Goal: Task Accomplishment & Management: Complete application form

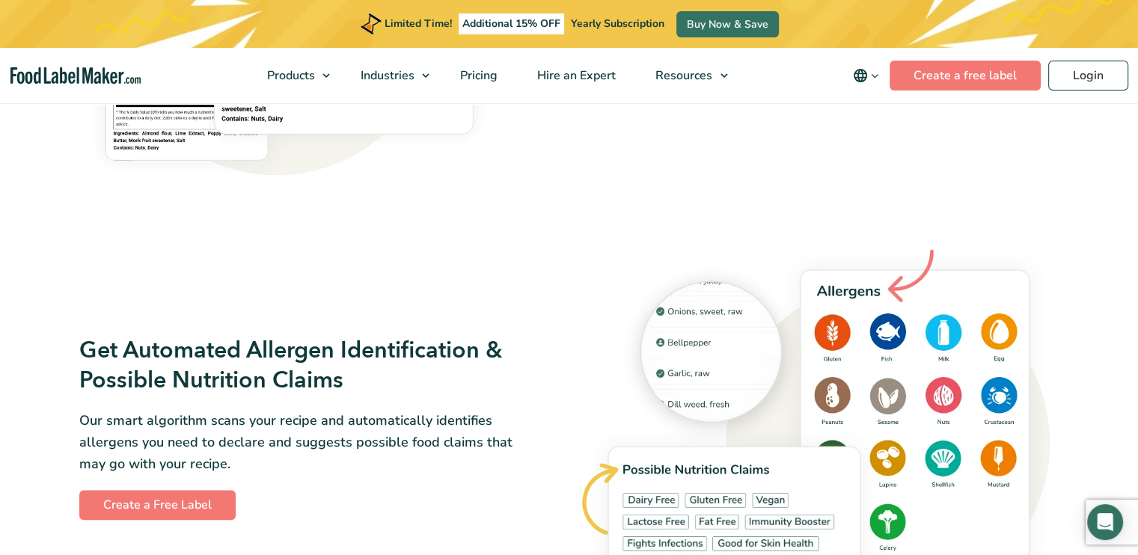
scroll to position [1048, 0]
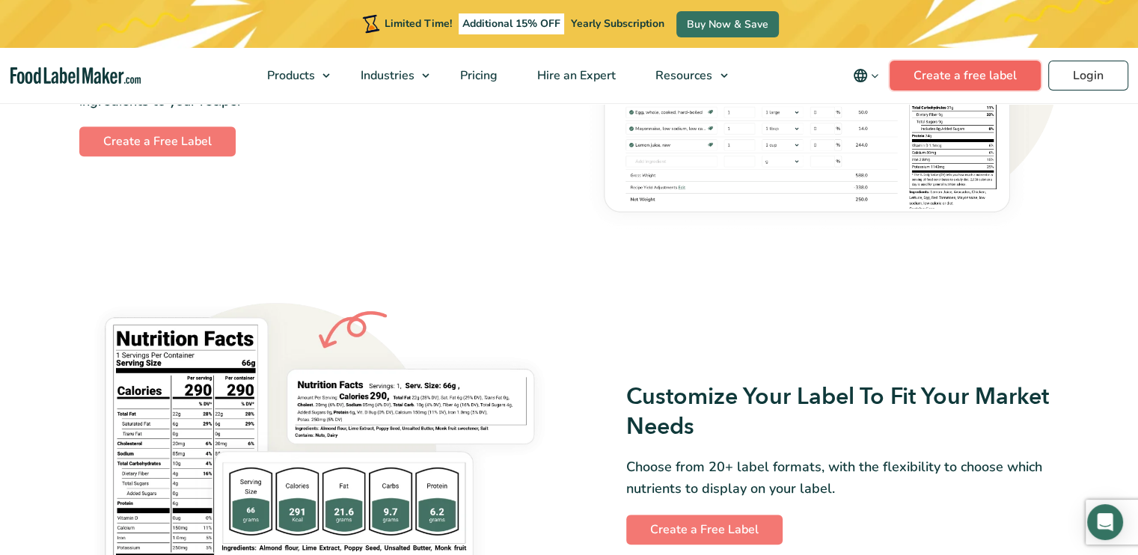
click at [941, 87] on link "Create a free label" at bounding box center [965, 76] width 151 height 30
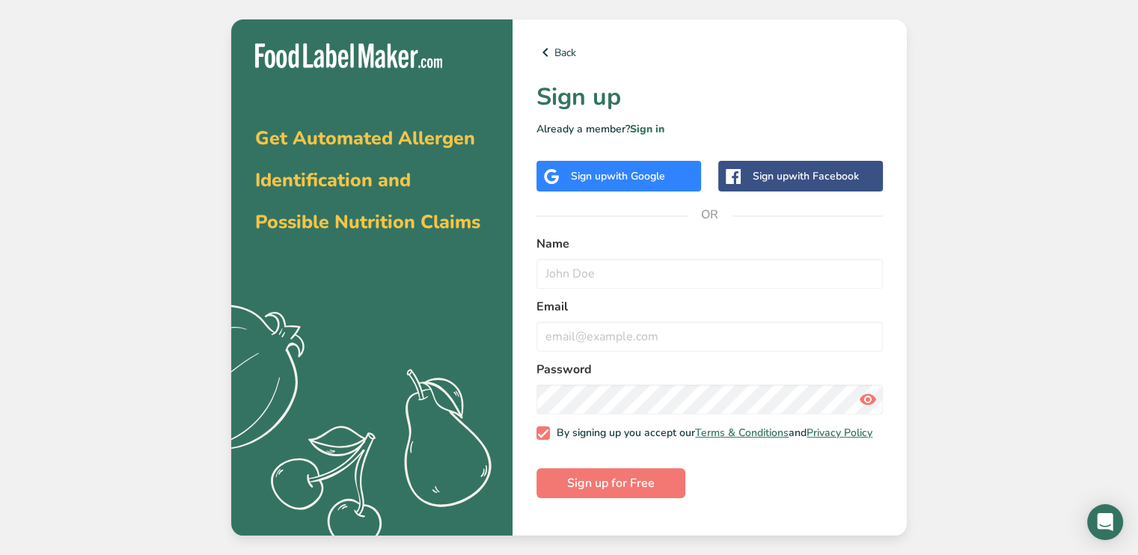
click at [623, 182] on span "with Google" at bounding box center [636, 176] width 58 height 14
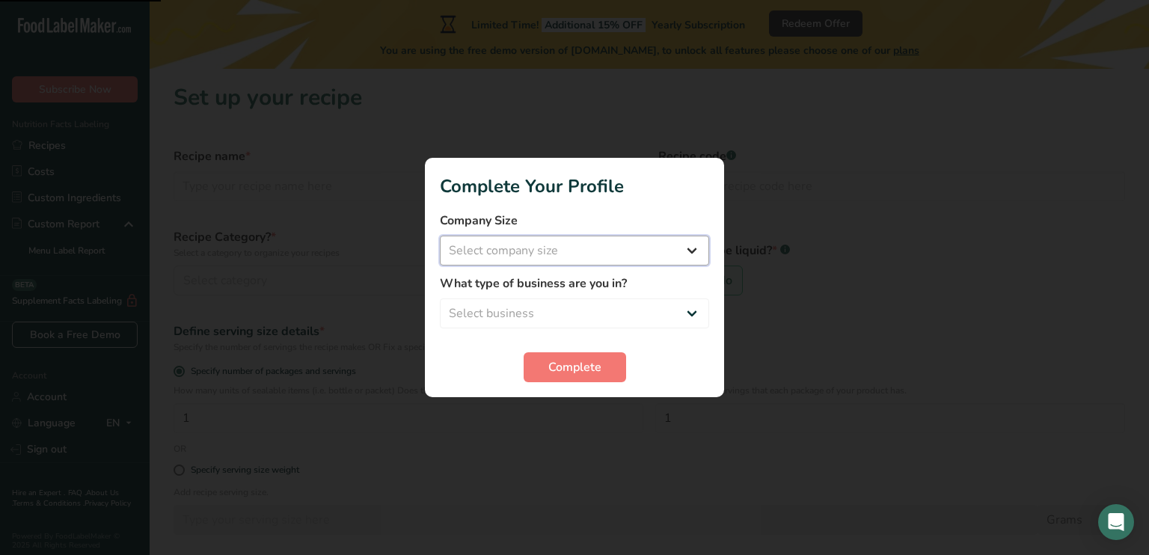
click at [678, 251] on select "Select company size Fewer than 10 Employees 10 to 50 Employees 51 to 500 Employ…" at bounding box center [574, 251] width 269 height 30
select select "3"
click at [440, 236] on select "Select company size Fewer than 10 Employees 10 to 50 Employees 51 to 500 Employ…" at bounding box center [574, 251] width 269 height 30
click at [581, 311] on select "Select business Packaged Food Manufacturer Restaurant & Cafe Bakery Meal Plans …" at bounding box center [574, 314] width 269 height 30
select select "8"
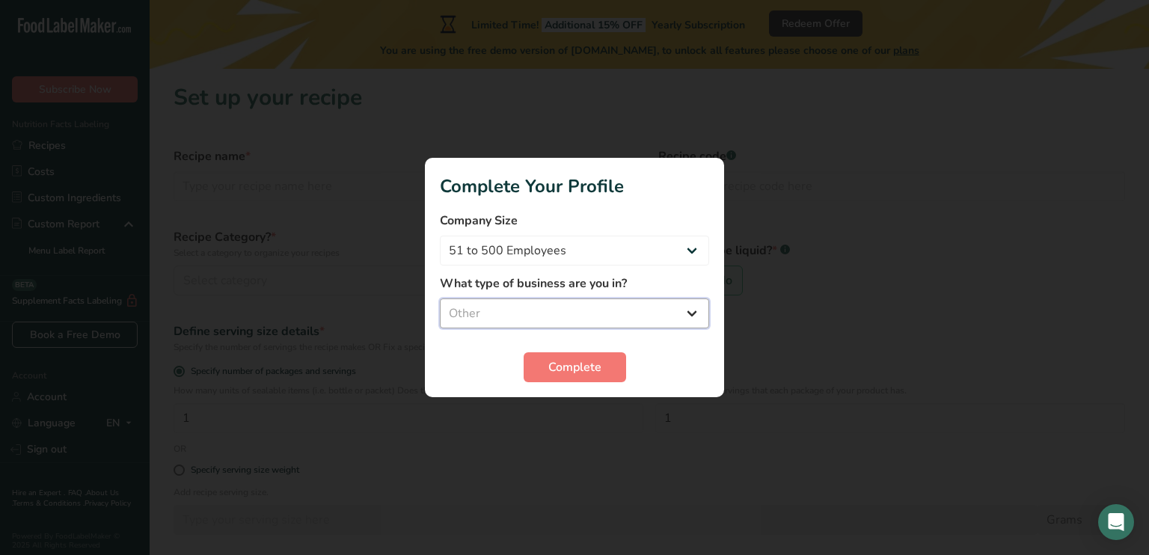
click at [440, 299] on select "Select business Packaged Food Manufacturer Restaurant & Cafe Bakery Meal Plans …" at bounding box center [574, 314] width 269 height 30
click at [584, 367] on span "Complete" at bounding box center [574, 367] width 53 height 18
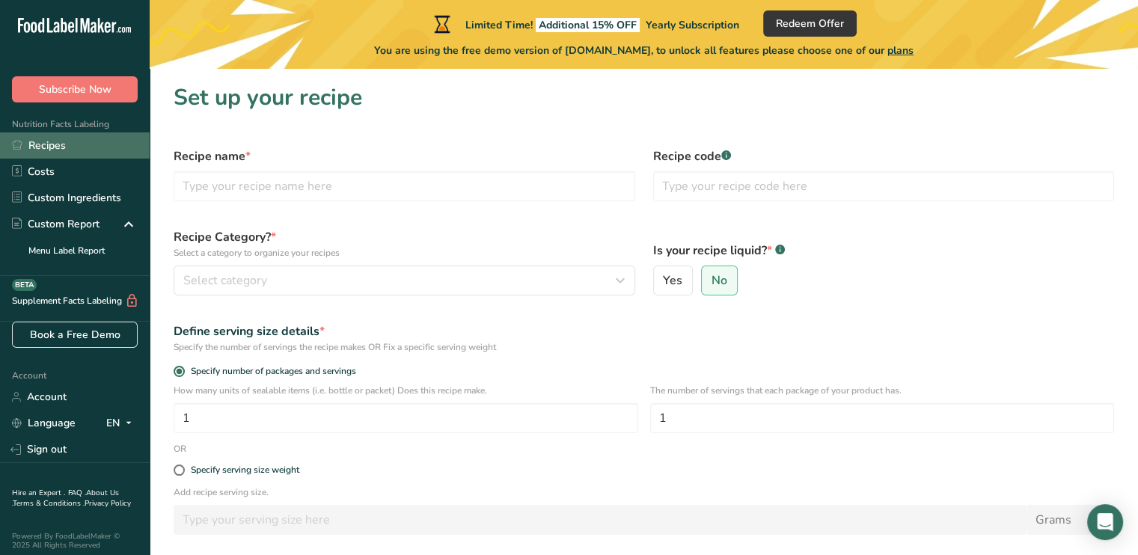
click at [75, 142] on link "Recipes" at bounding box center [75, 145] width 150 height 26
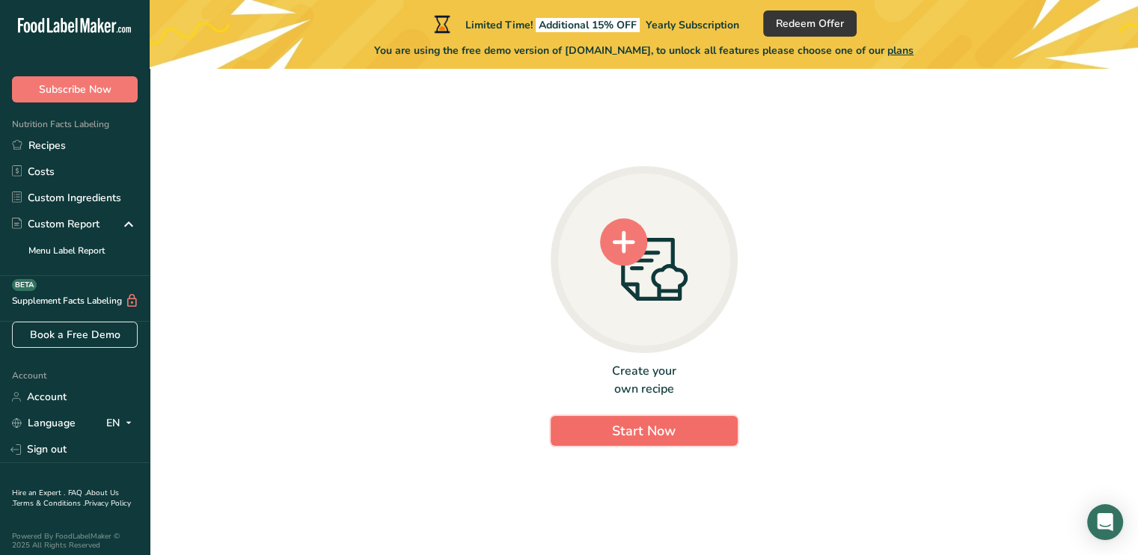
click at [614, 426] on span "Start Now" at bounding box center [644, 431] width 64 height 18
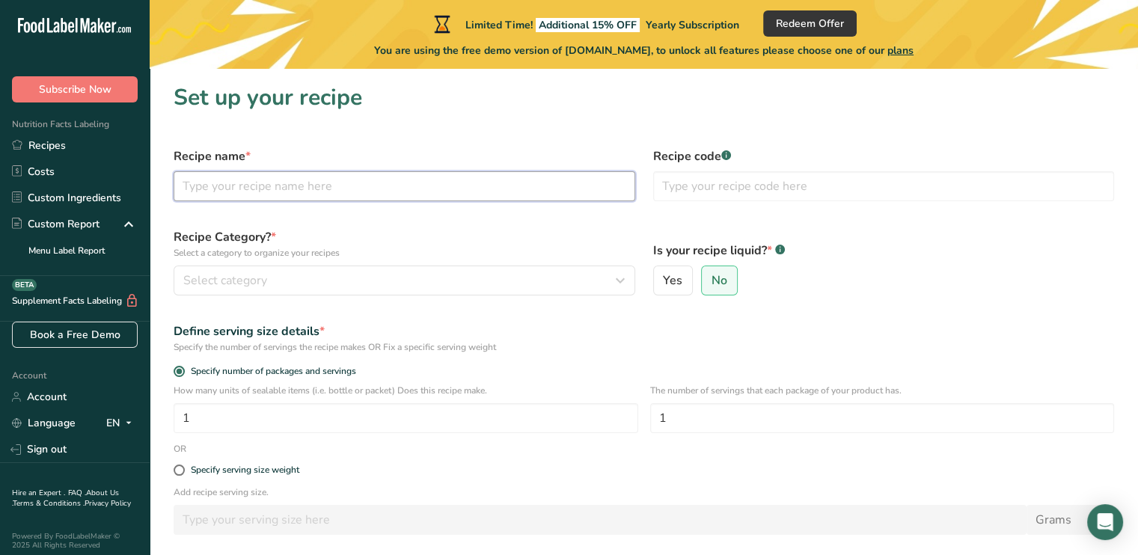
click at [394, 185] on input "text" at bounding box center [405, 186] width 462 height 30
type input "s"
type input "SUSU KESIHATAN"
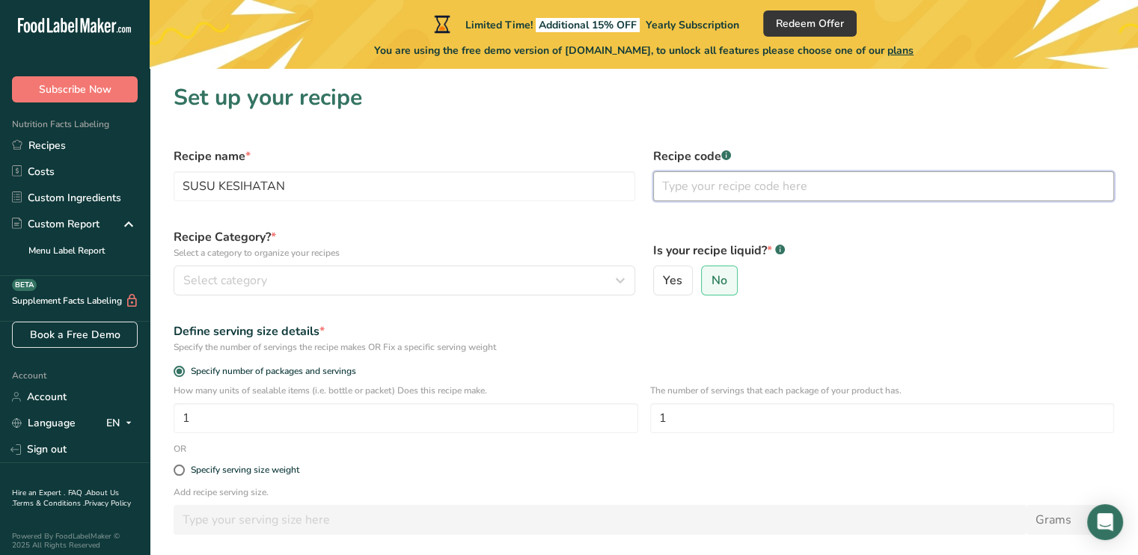
click at [694, 191] on input "text" at bounding box center [884, 186] width 462 height 30
type input "SK_ENKUPIH_001"
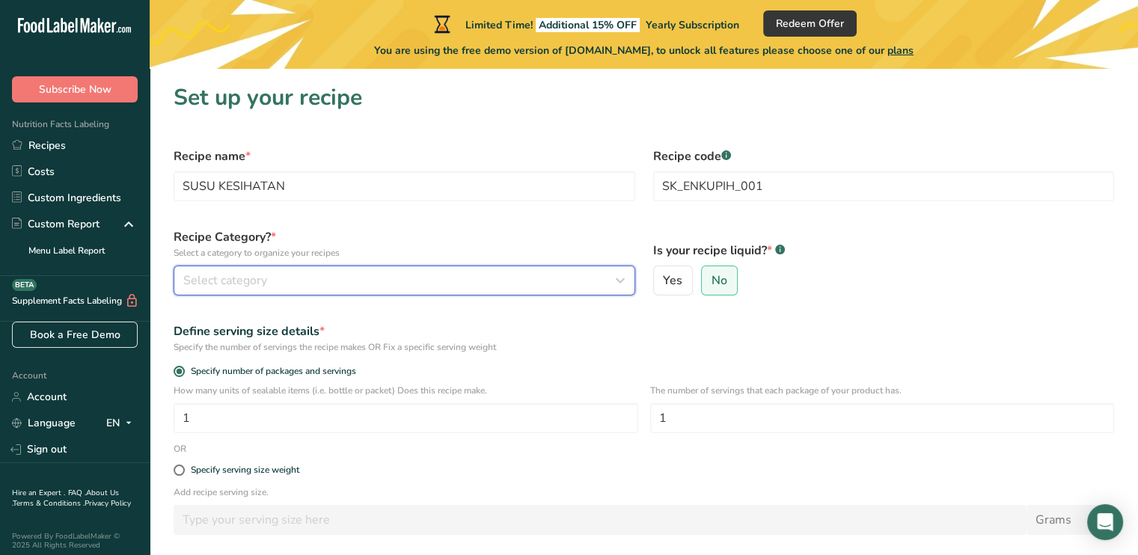
click at [349, 280] on div "Select category" at bounding box center [399, 281] width 433 height 18
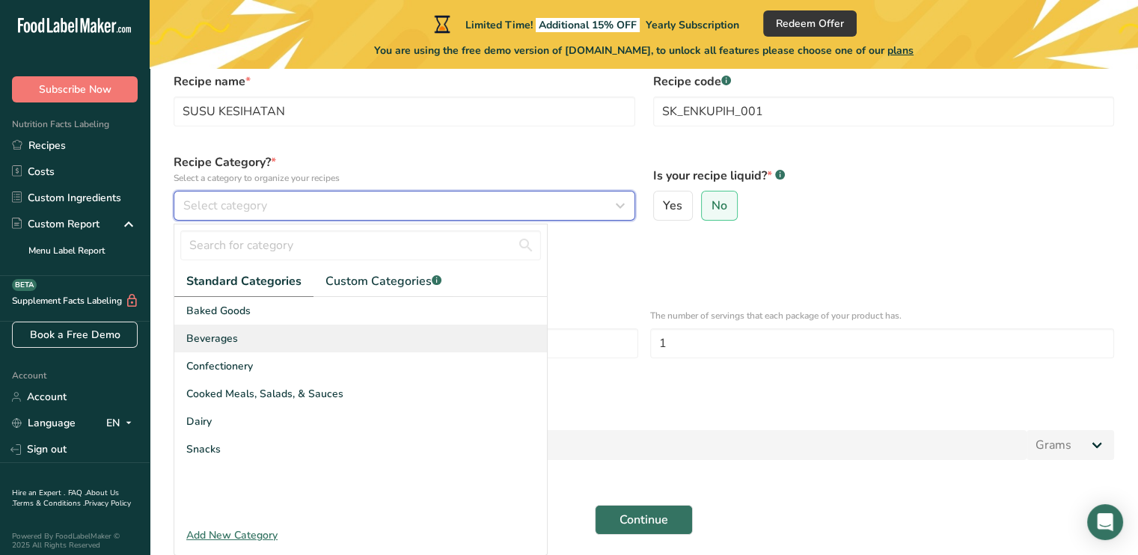
scroll to position [126, 0]
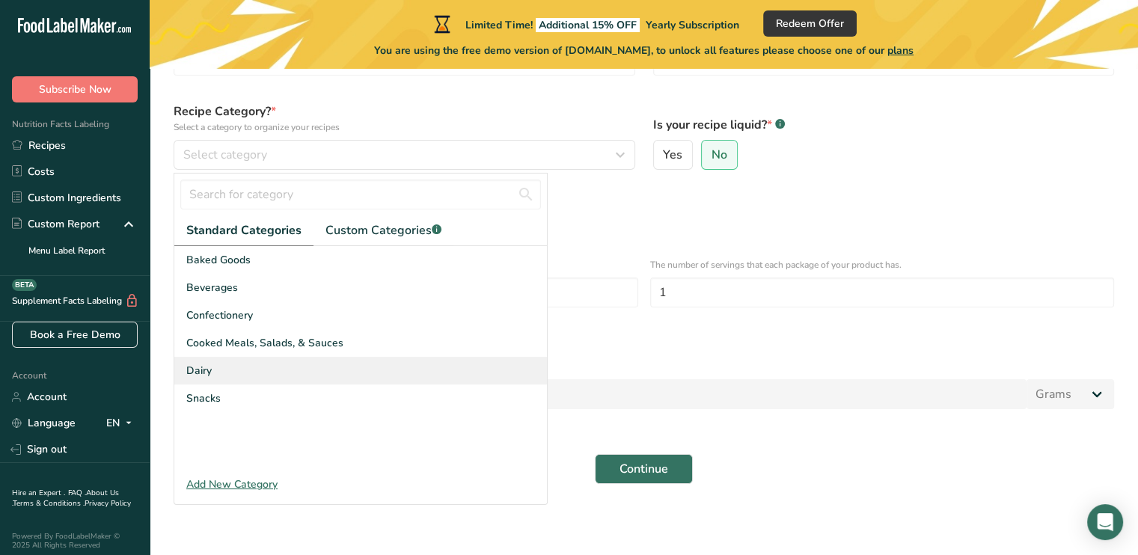
click at [374, 358] on div "Dairy" at bounding box center [360, 371] width 373 height 28
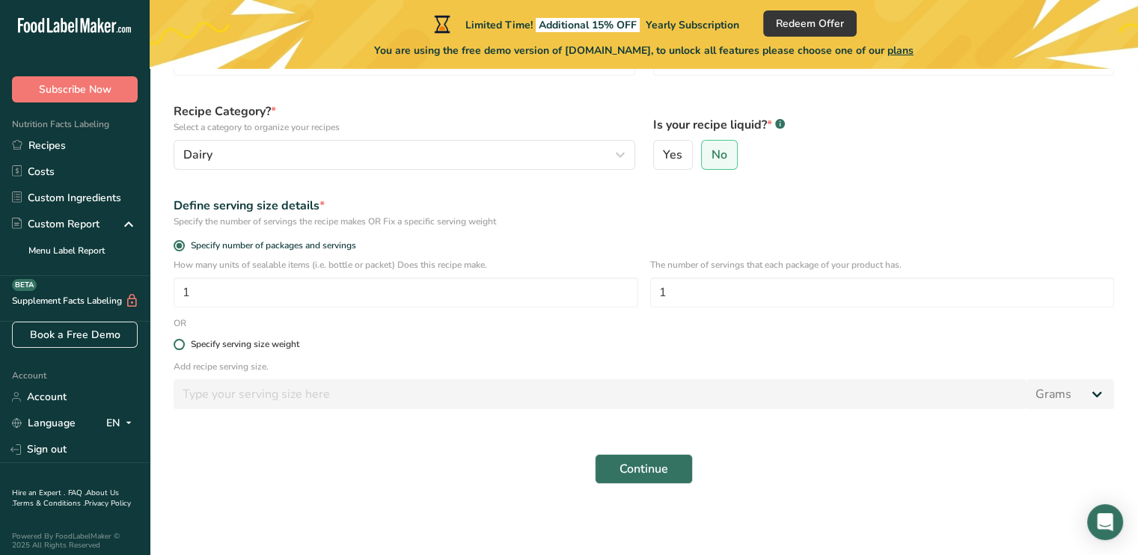
click at [179, 343] on span at bounding box center [179, 344] width 11 height 11
click at [179, 343] on input "Specify serving size weight" at bounding box center [179, 345] width 10 height 10
radio input "true"
radio input "false"
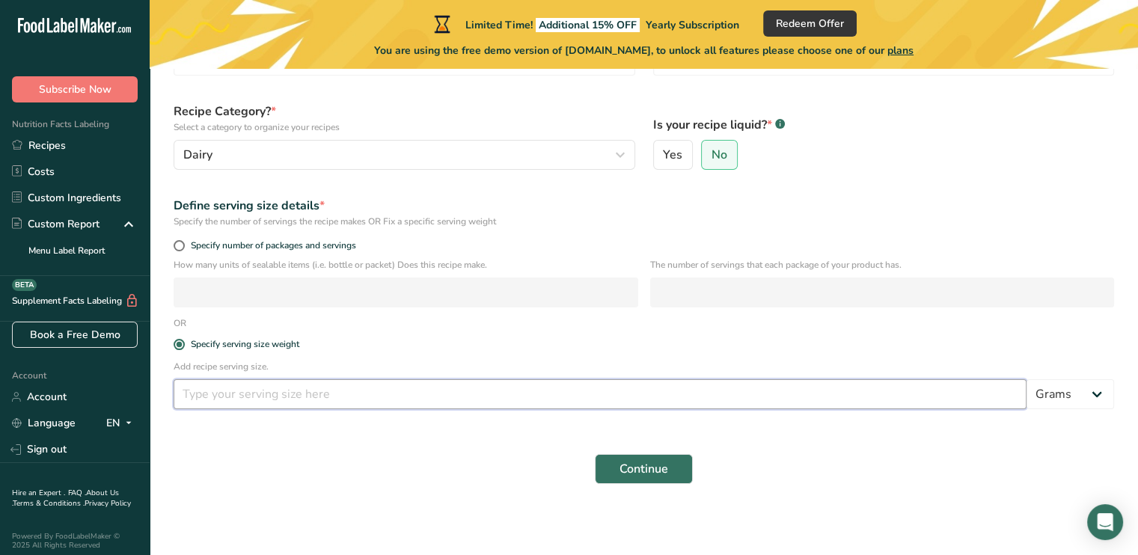
click at [311, 395] on input "number" at bounding box center [600, 394] width 853 height 30
type input "20"
click at [624, 464] on span "Continue" at bounding box center [644, 469] width 49 height 18
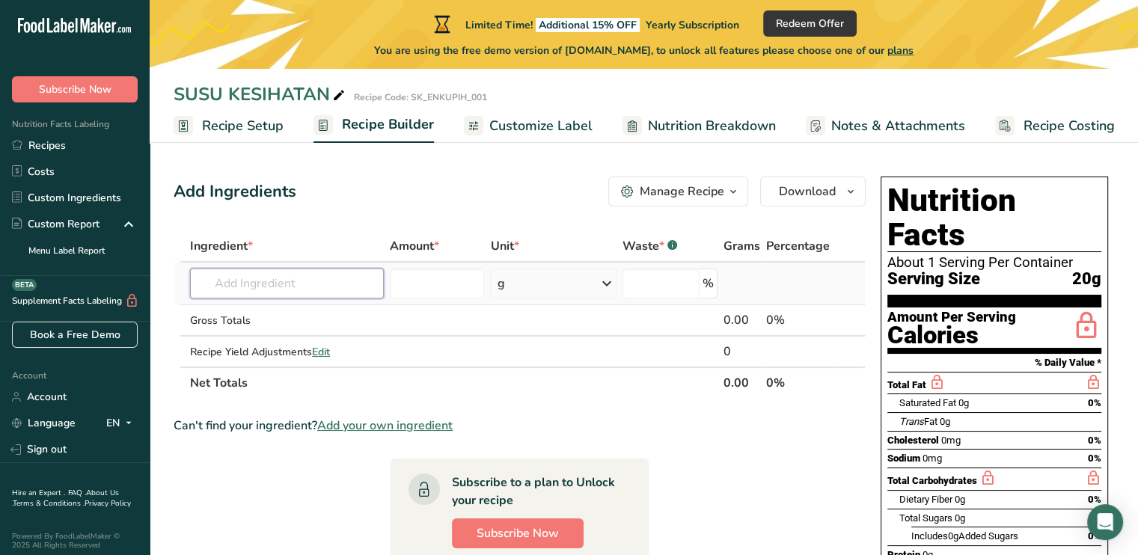
click at [278, 287] on input "text" at bounding box center [287, 284] width 194 height 30
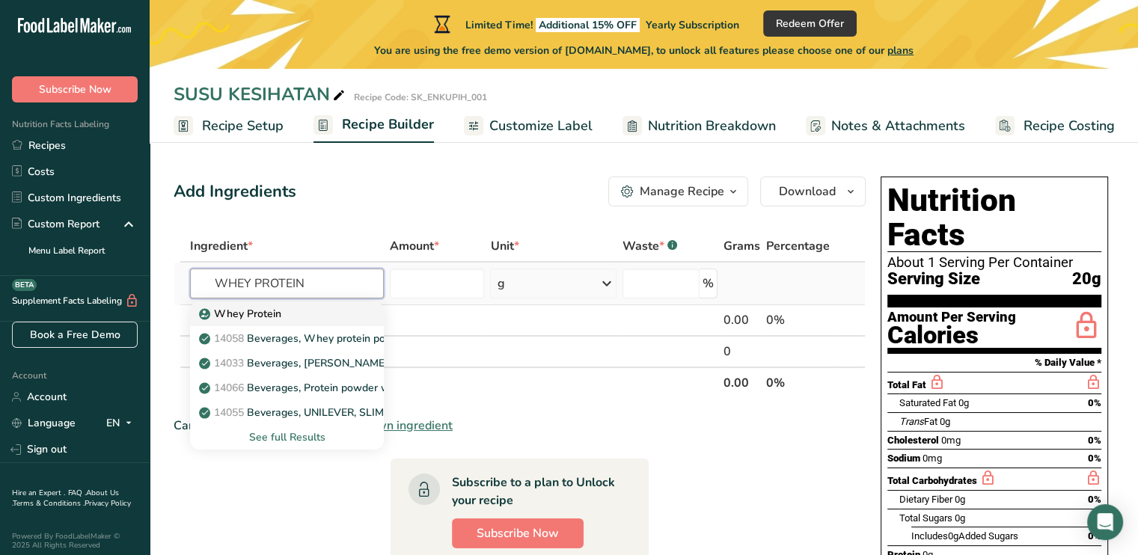
type input "WHEY PROTEIN"
click at [248, 319] on p "Whey Protein" at bounding box center [241, 314] width 79 height 16
type input "Whey Protein"
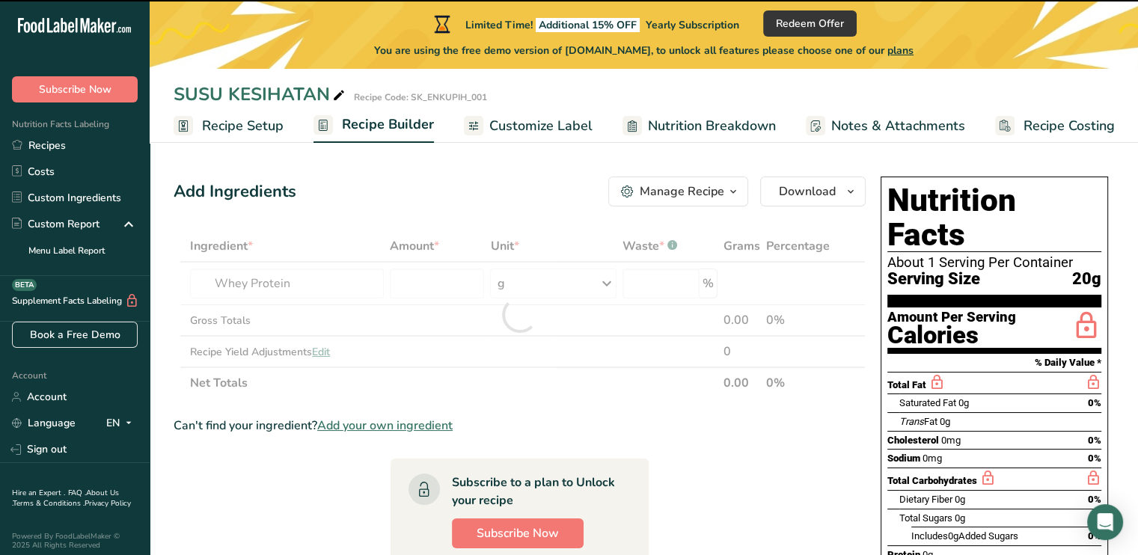
type input "0"
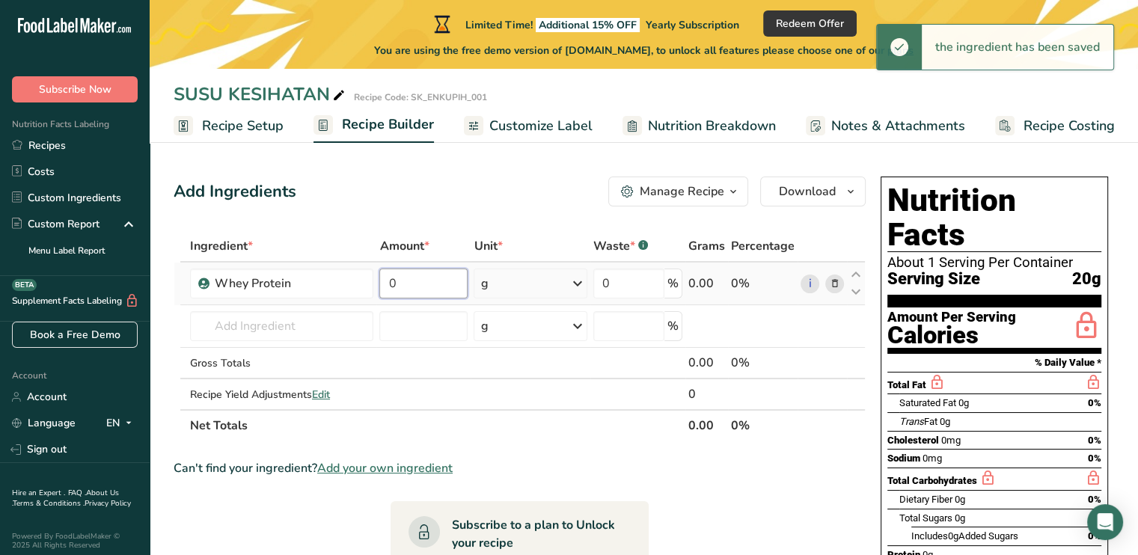
click at [421, 286] on input "0" at bounding box center [423, 284] width 88 height 30
drag, startPoint x: 421, startPoint y: 286, endPoint x: 382, endPoint y: 284, distance: 39.0
click at [382, 284] on input "0" at bounding box center [423, 284] width 88 height 30
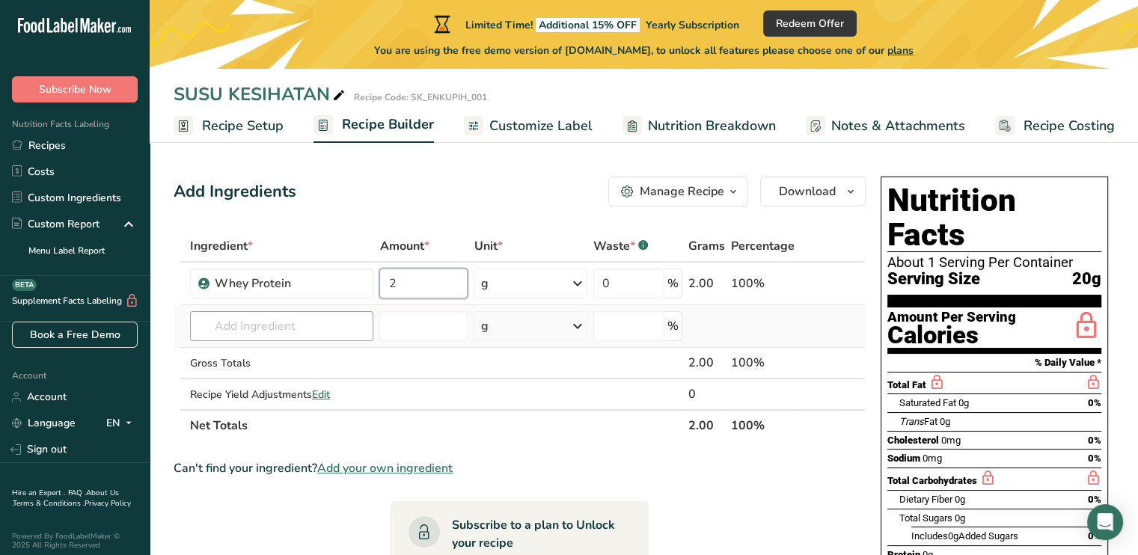
type input "2"
click at [311, 322] on div "Ingredient * Amount * Unit * Waste * .a-a{fill:#347362;}.b-a{fill:#fff;} Grams …" at bounding box center [520, 335] width 692 height 211
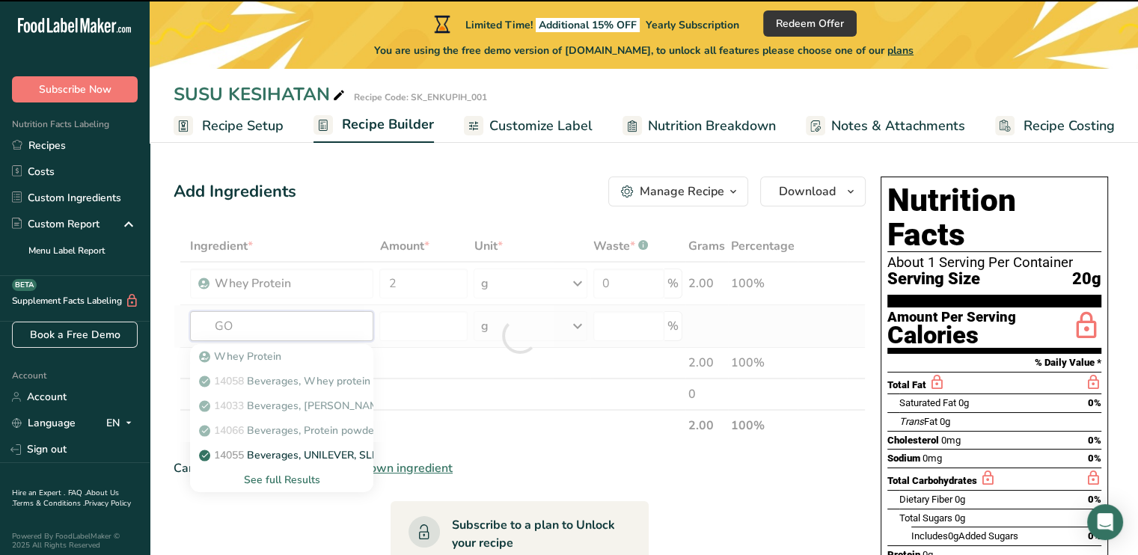
type input "GOA"
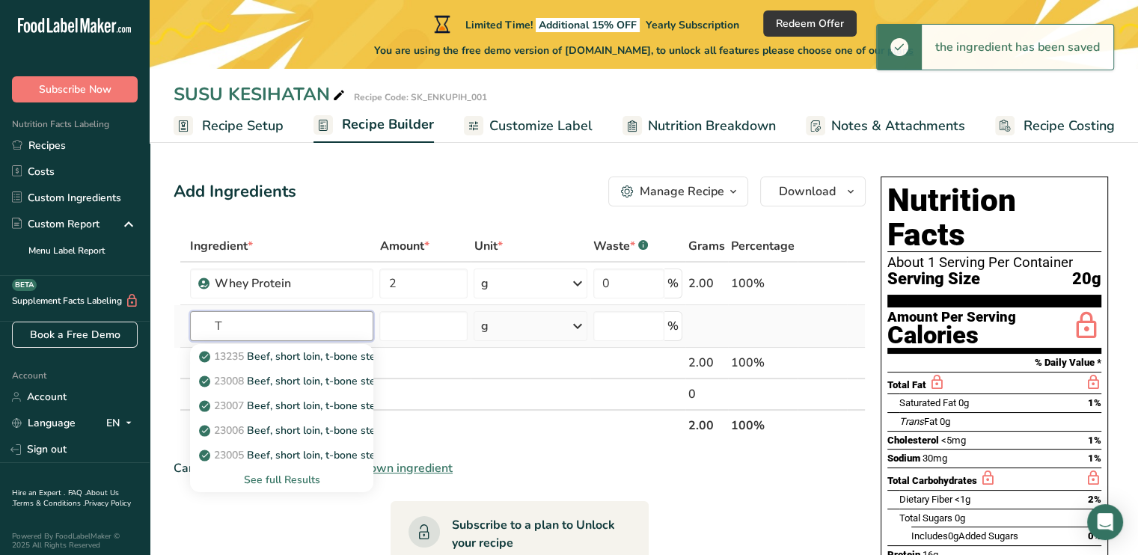
type input "T"
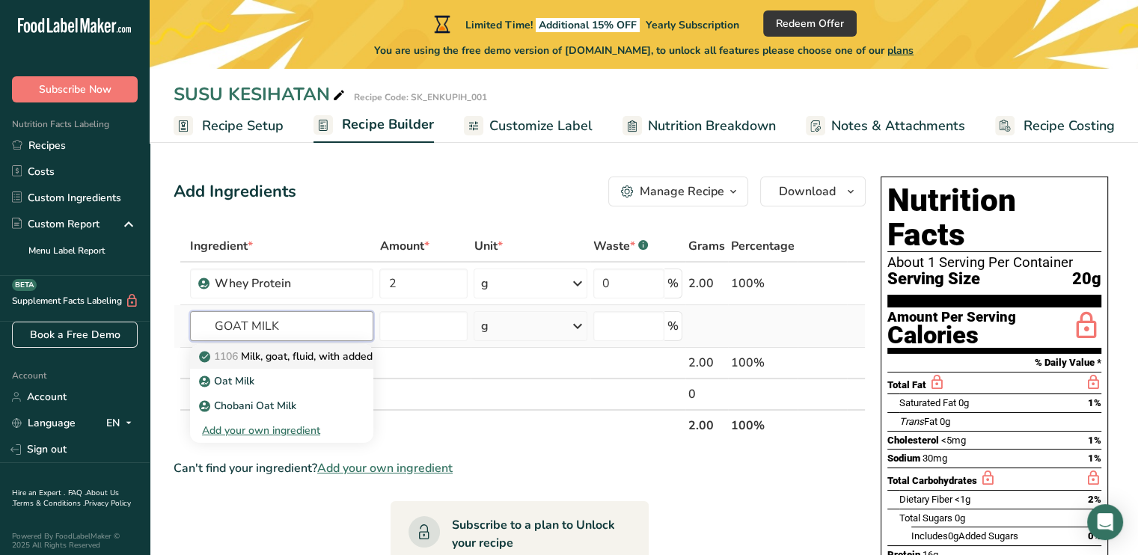
type input "GOAT MILK"
click at [292, 359] on p "1106 Milk, goat, fluid, with added vitamin D" at bounding box center [332, 357] width 261 height 16
type input "Milk, goat, fluid, with added vitamin D"
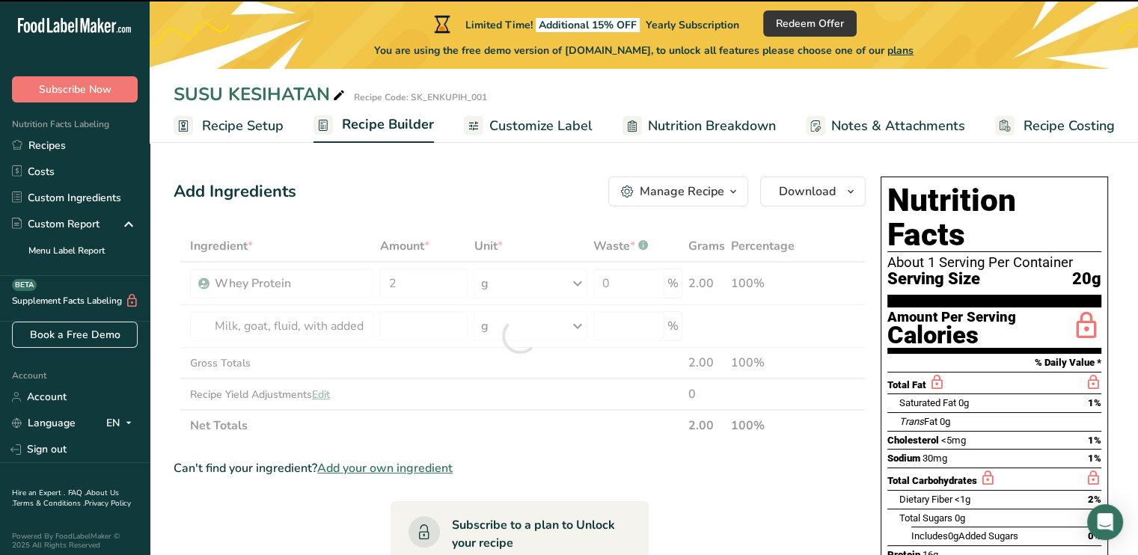
type input "0"
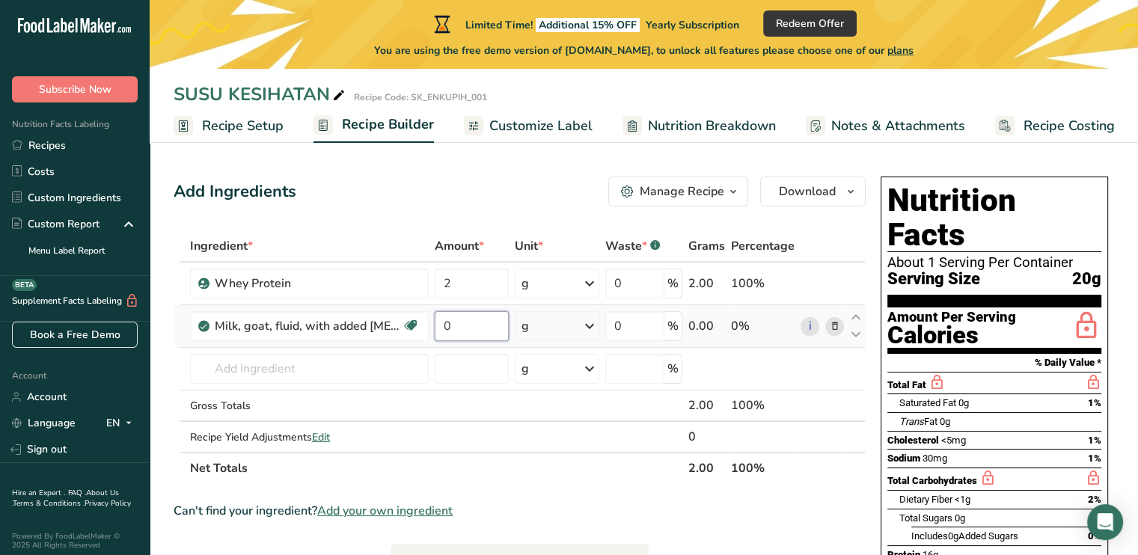
click at [470, 327] on input "0" at bounding box center [472, 326] width 75 height 30
drag, startPoint x: 470, startPoint y: 327, endPoint x: 422, endPoint y: 327, distance: 47.9
click at [422, 327] on tr "Milk, goat, fluid, with added vitamin D Gluten free Vegetarian Soy free 0 g Por…" at bounding box center [519, 326] width 691 height 43
type input "0.5"
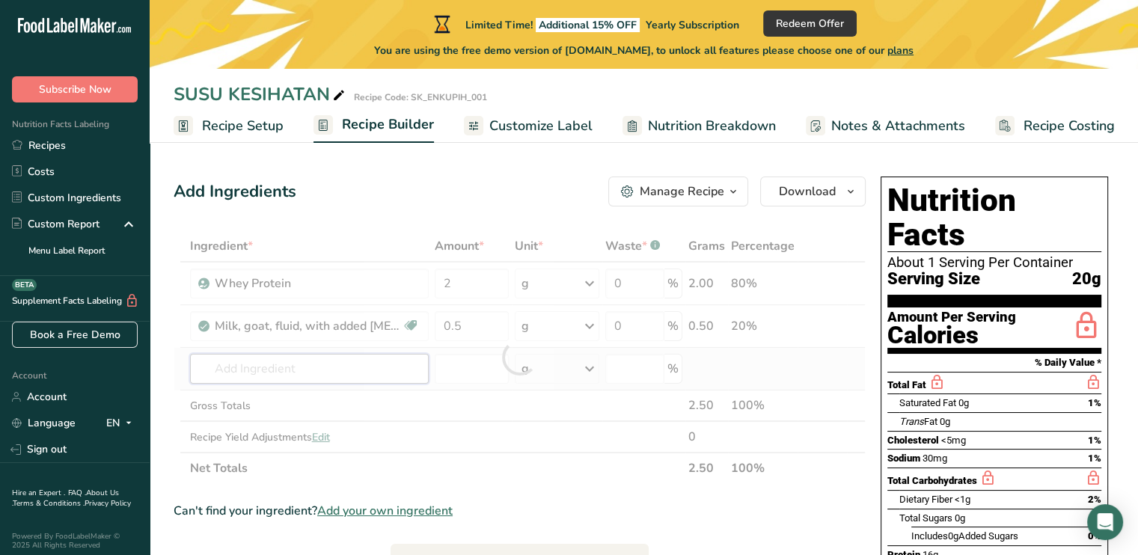
click at [327, 367] on div "Ingredient * Amount * Unit * Waste * .a-a{fill:#347362;}.b-a{fill:#fff;} Grams …" at bounding box center [520, 357] width 692 height 254
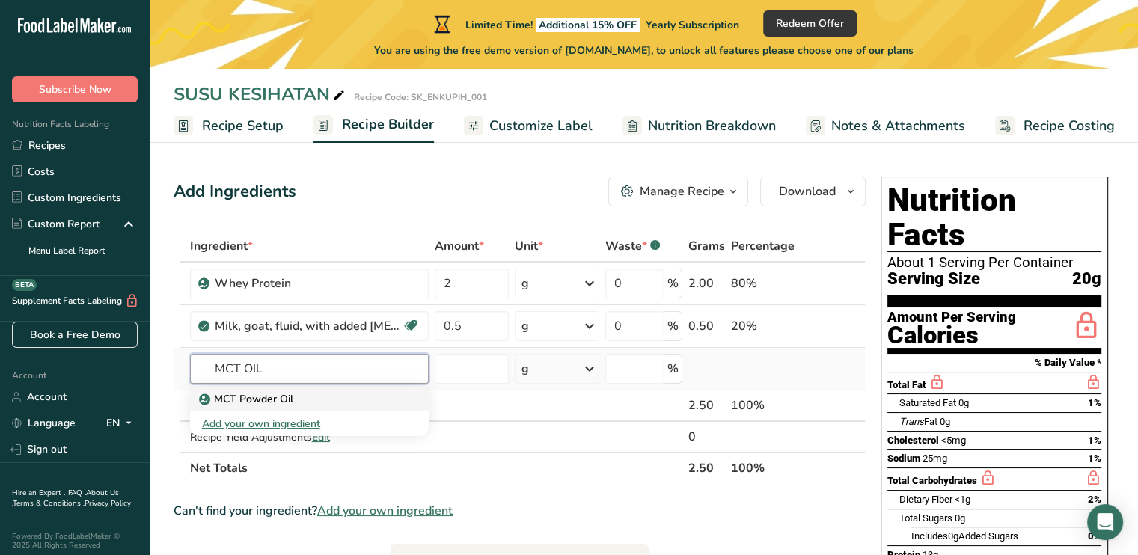
type input "MCT OIL"
click at [300, 396] on div "MCT Powder Oil" at bounding box center [297, 399] width 191 height 16
type input "MCT Powder Oil"
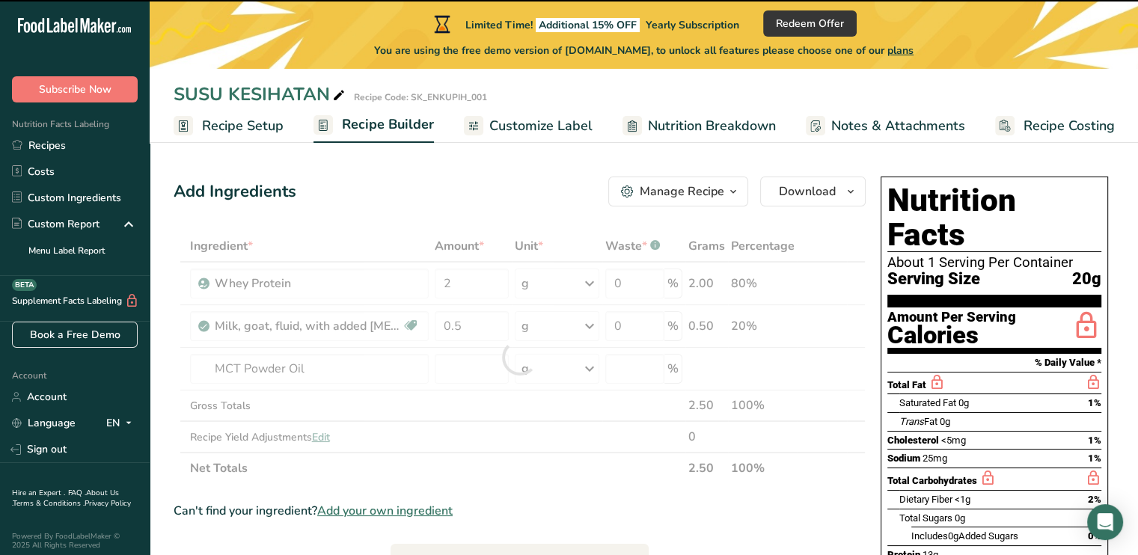
type input "0"
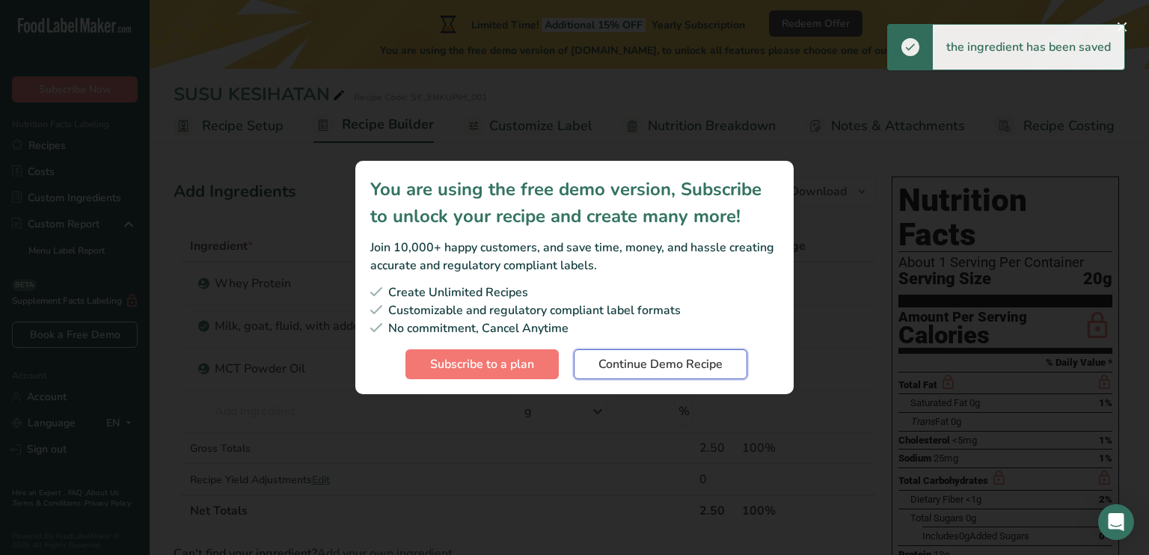
click at [611, 364] on span "Continue Demo Recipe" at bounding box center [661, 364] width 124 height 18
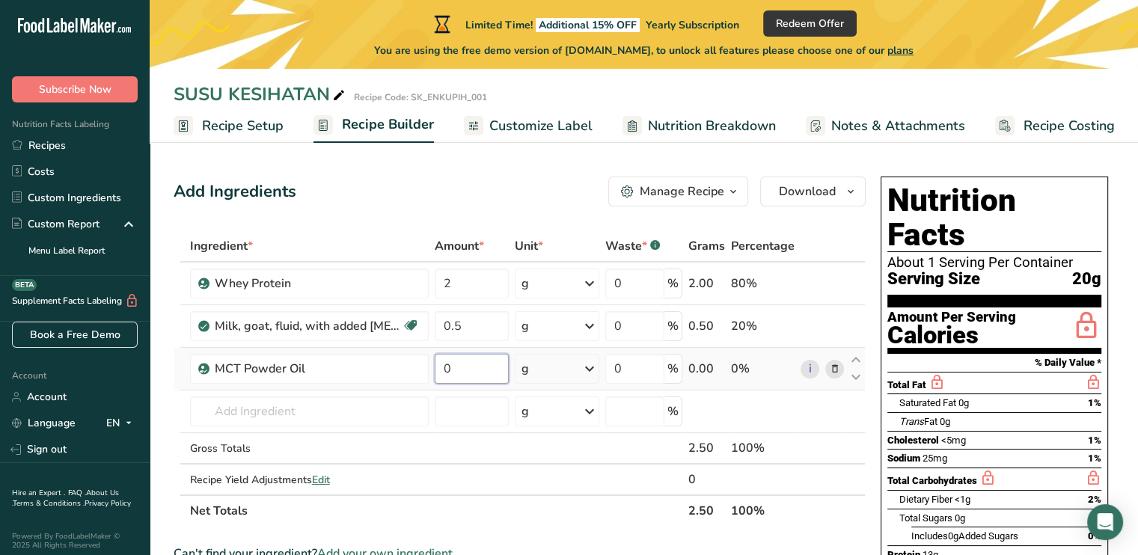
click at [462, 369] on input "0" at bounding box center [472, 369] width 75 height 30
drag, startPoint x: 462, startPoint y: 369, endPoint x: 438, endPoint y: 367, distance: 24.0
click at [438, 367] on input "0" at bounding box center [472, 369] width 75 height 30
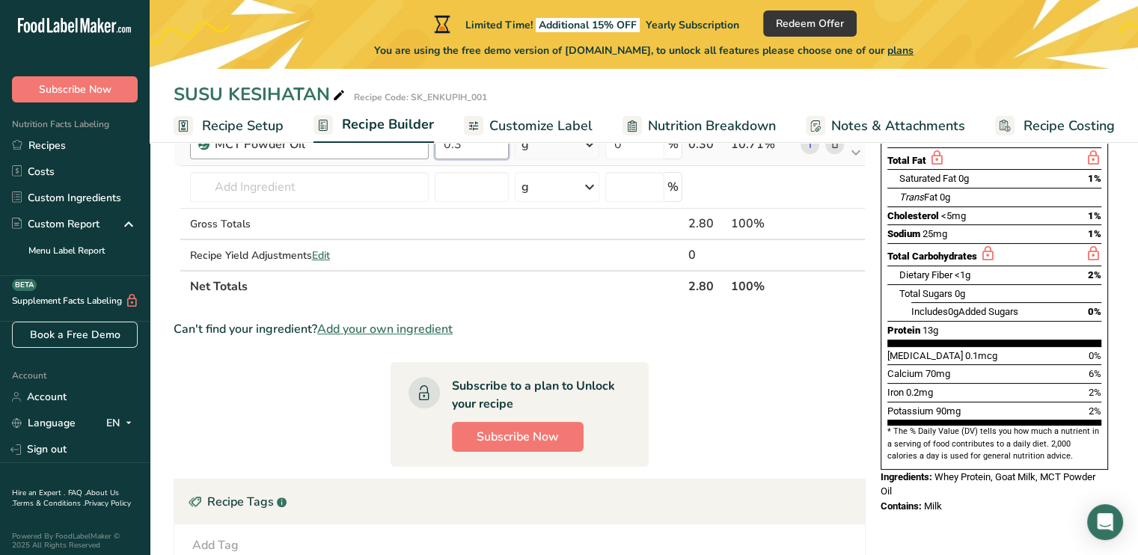
scroll to position [75, 0]
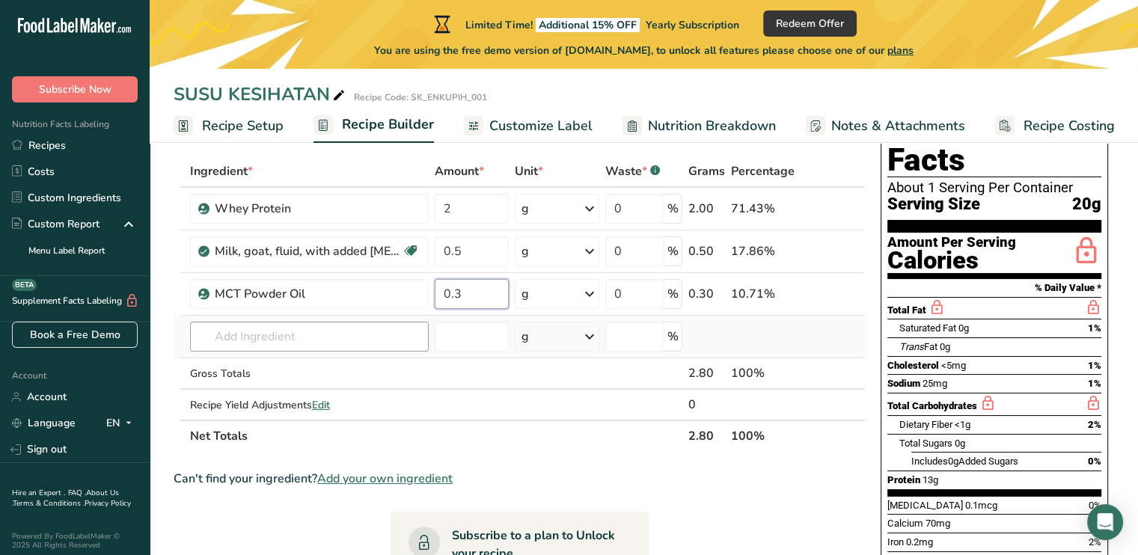
type input "0.3"
click at [320, 335] on div "Ingredient * Amount * Unit * Waste * .a-a{fill:#347362;}.b-a{fill:#fff;} Grams …" at bounding box center [520, 304] width 692 height 296
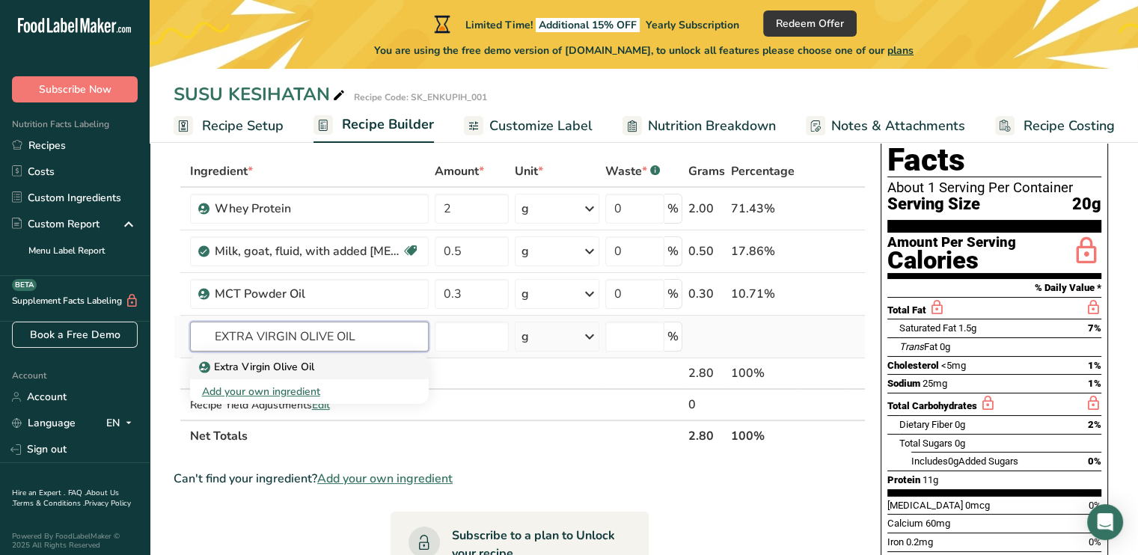
type input "EXTRA VIRGIN OLIVE OIL"
click at [296, 368] on p "Extra Virgin Olive Oil" at bounding box center [258, 367] width 112 height 16
type input "Extra Virgin Olive Oil"
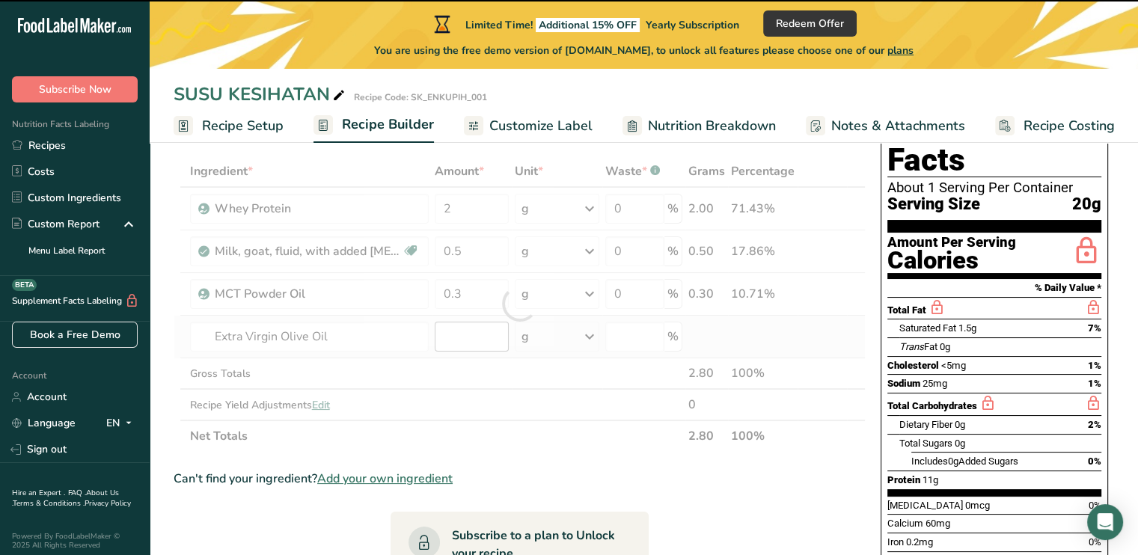
type input "0"
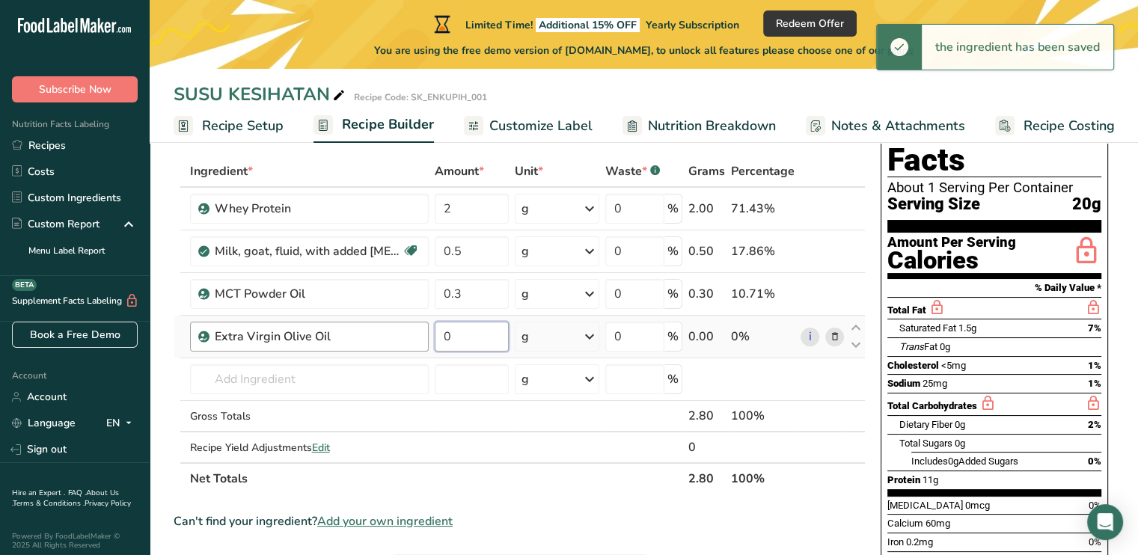
drag, startPoint x: 464, startPoint y: 335, endPoint x: 427, endPoint y: 334, distance: 36.7
click at [427, 334] on tr "Extra Virgin Olive Oil 0 g Weight Units g kg mg See more Volume Units l Volume …" at bounding box center [519, 337] width 691 height 43
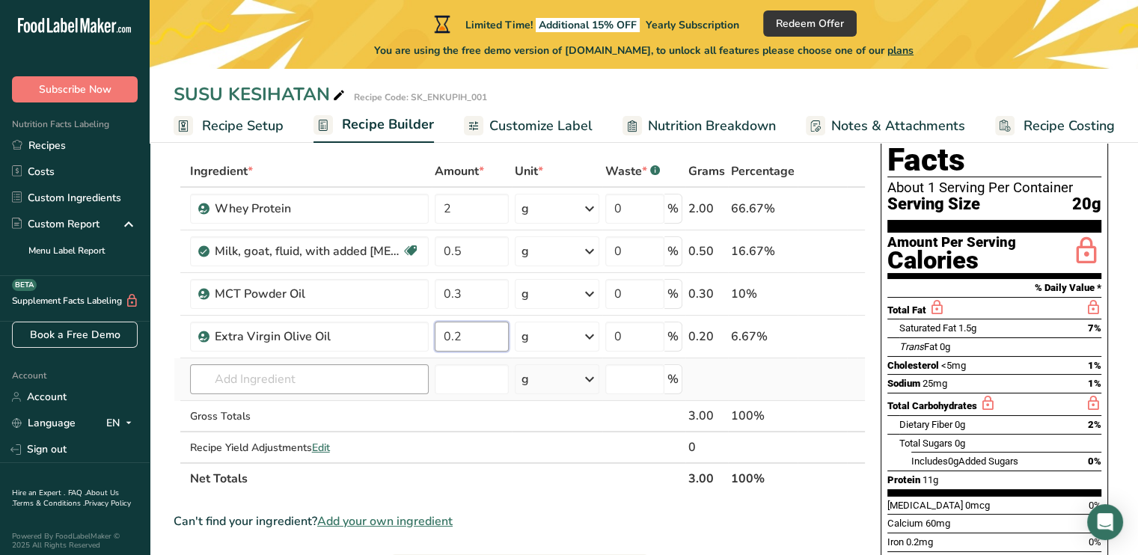
type input "0.2"
click at [337, 384] on div "Ingredient * Amount * Unit * Waste * .a-a{fill:#347362;}.b-a{fill:#fff;} Grams …" at bounding box center [520, 325] width 692 height 339
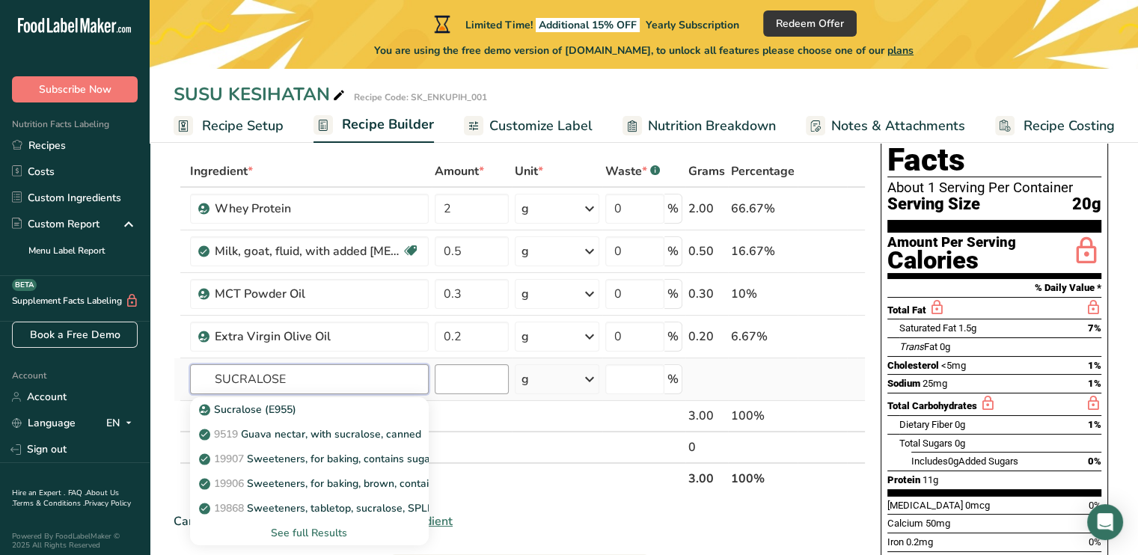
type input "SUCRALOSE"
click at [476, 379] on input "number" at bounding box center [472, 379] width 75 height 30
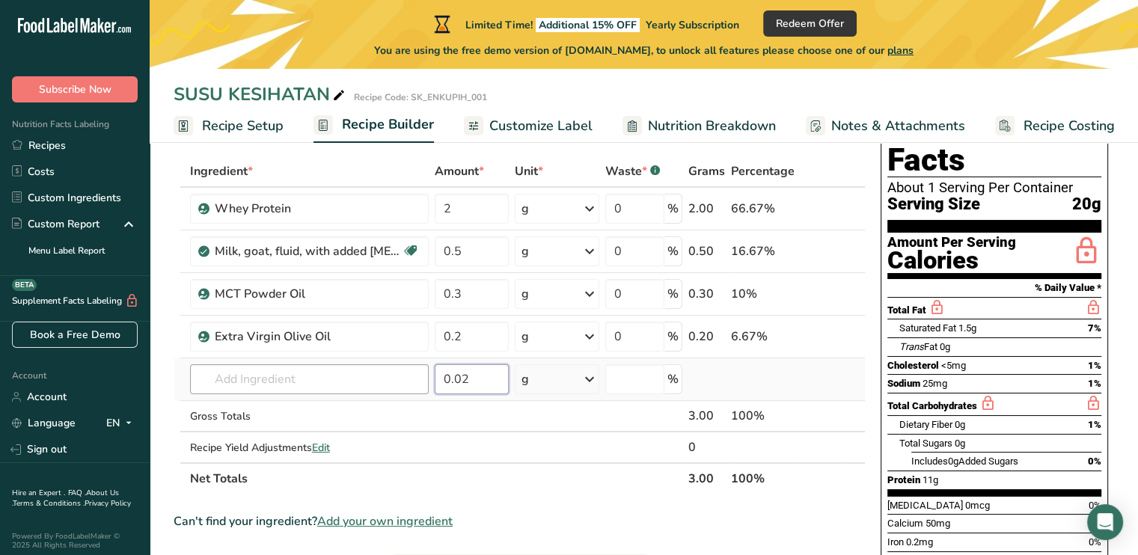
type input "0.02"
click at [366, 381] on input "text" at bounding box center [309, 379] width 239 height 30
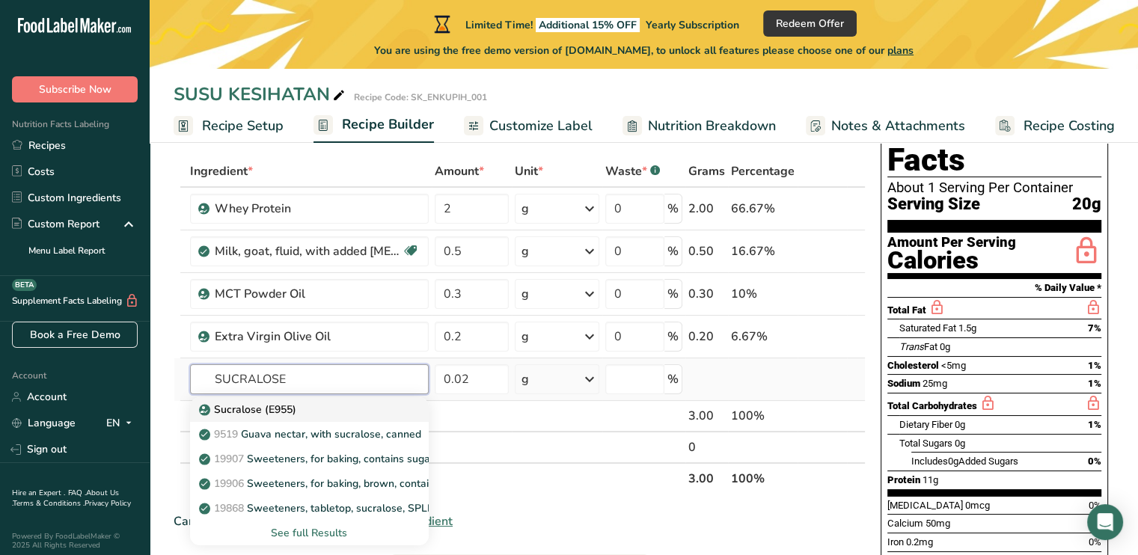
type input "SUCRALOSE"
click at [302, 414] on div "Sucralose (E955)" at bounding box center [297, 410] width 191 height 16
type input "Sucralose (E955)"
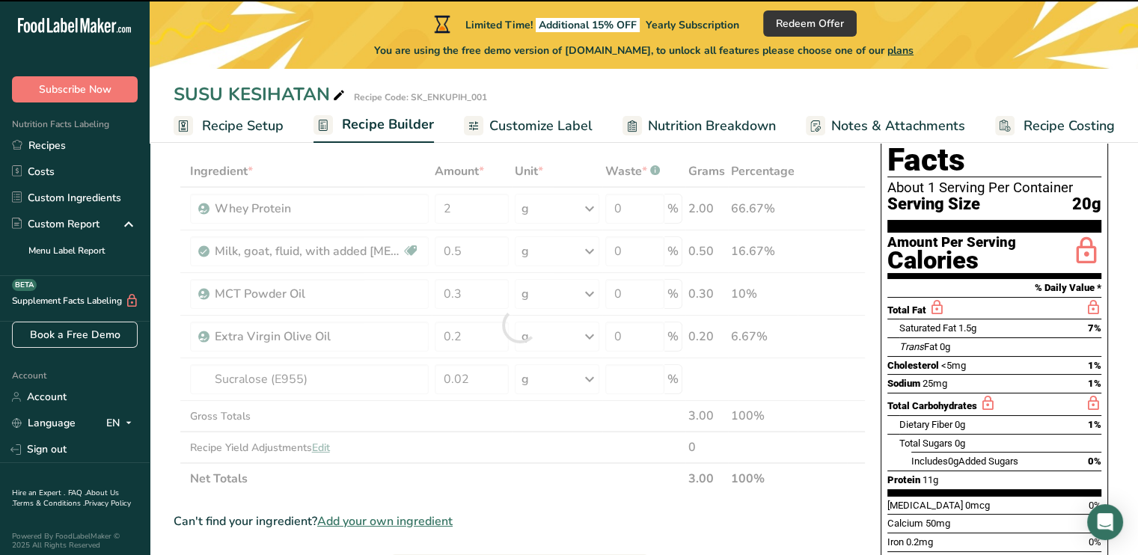
type input "0"
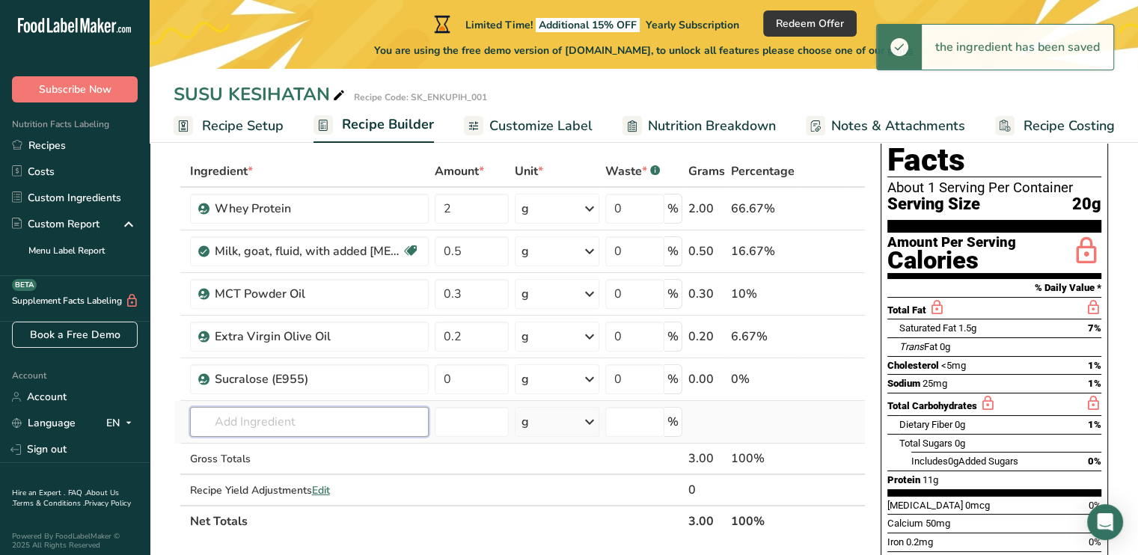
click at [397, 424] on input "text" at bounding box center [309, 422] width 239 height 30
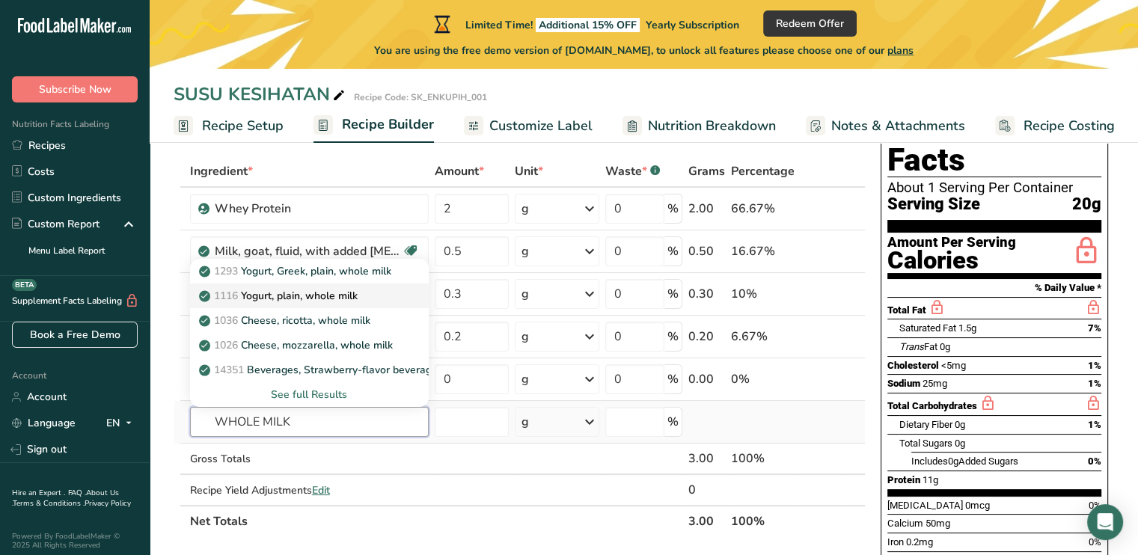
type input "WHOLE MILK"
click at [342, 296] on p "1116 Yogurt, plain, whole milk" at bounding box center [280, 296] width 156 height 16
type input "Yogurt, plain, whole milk"
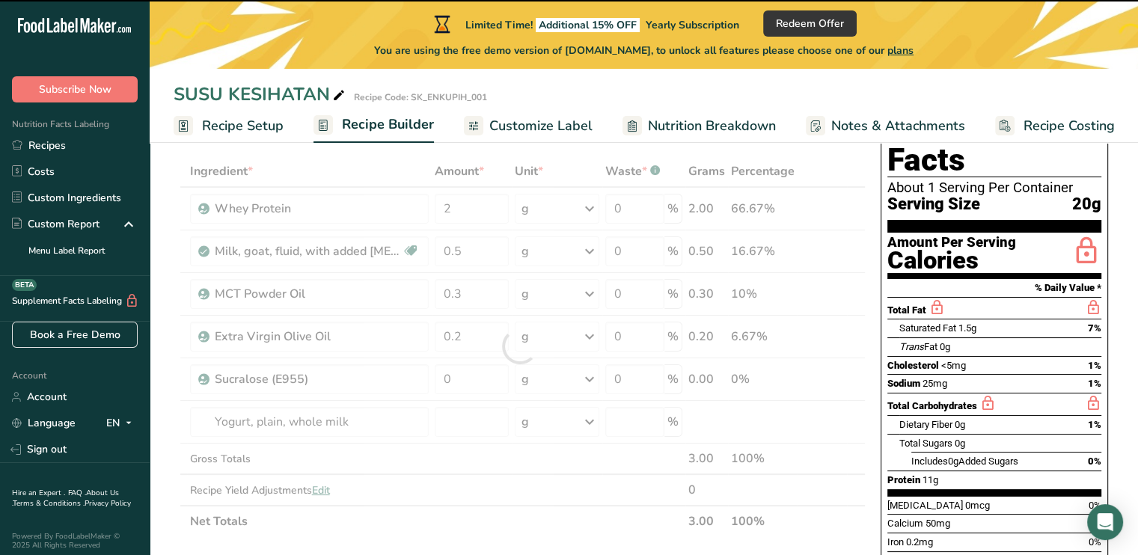
type input "0"
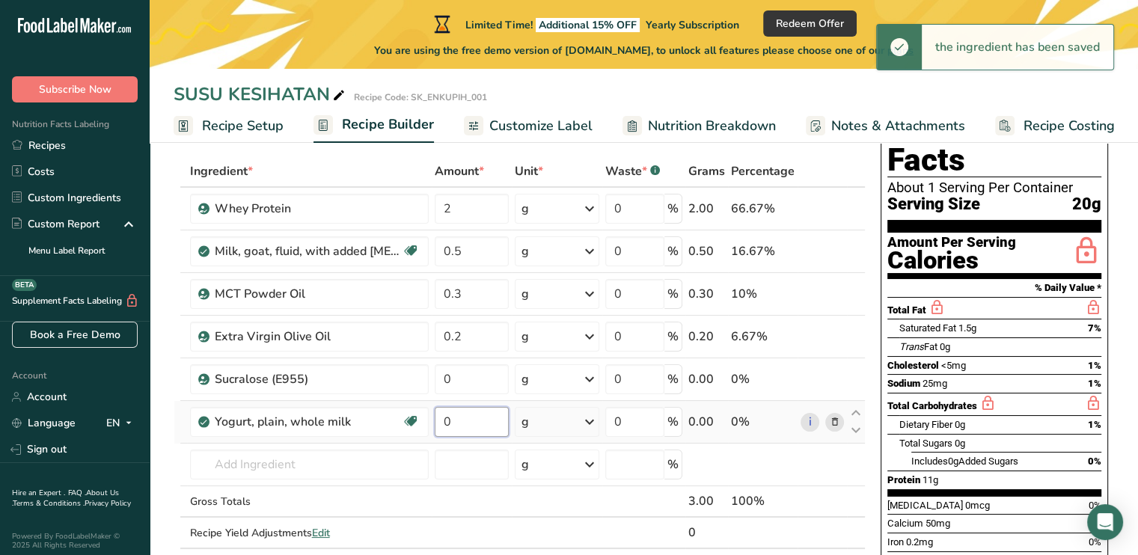
drag, startPoint x: 470, startPoint y: 426, endPoint x: 434, endPoint y: 423, distance: 36.0
click at [435, 423] on input "0" at bounding box center [472, 422] width 75 height 30
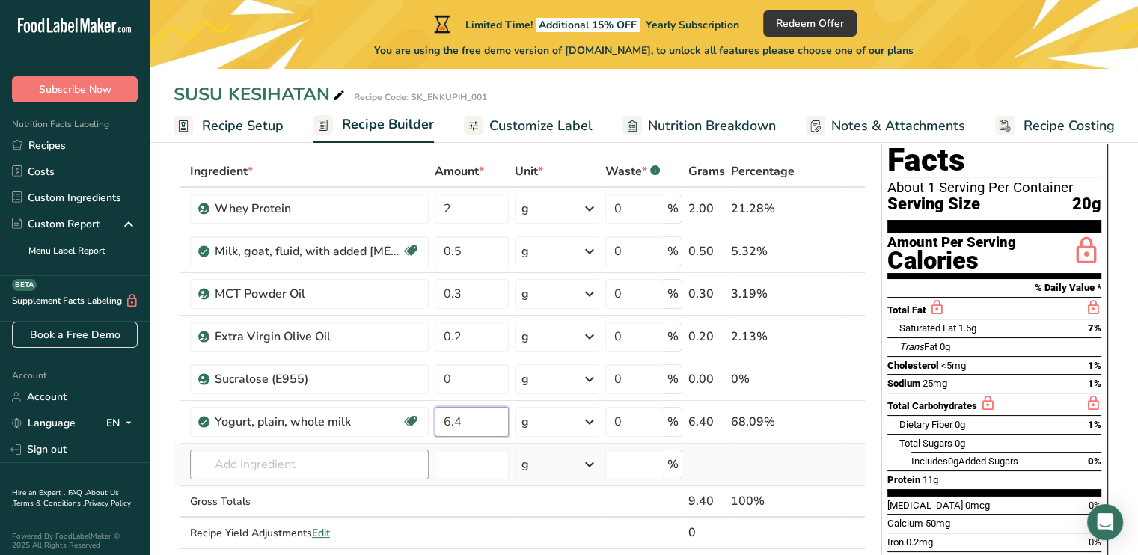
type input "6.4"
click at [277, 465] on div "Ingredient * Amount * Unit * Waste * .a-a{fill:#347362;}.b-a{fill:#fff;} Grams …" at bounding box center [520, 368] width 692 height 424
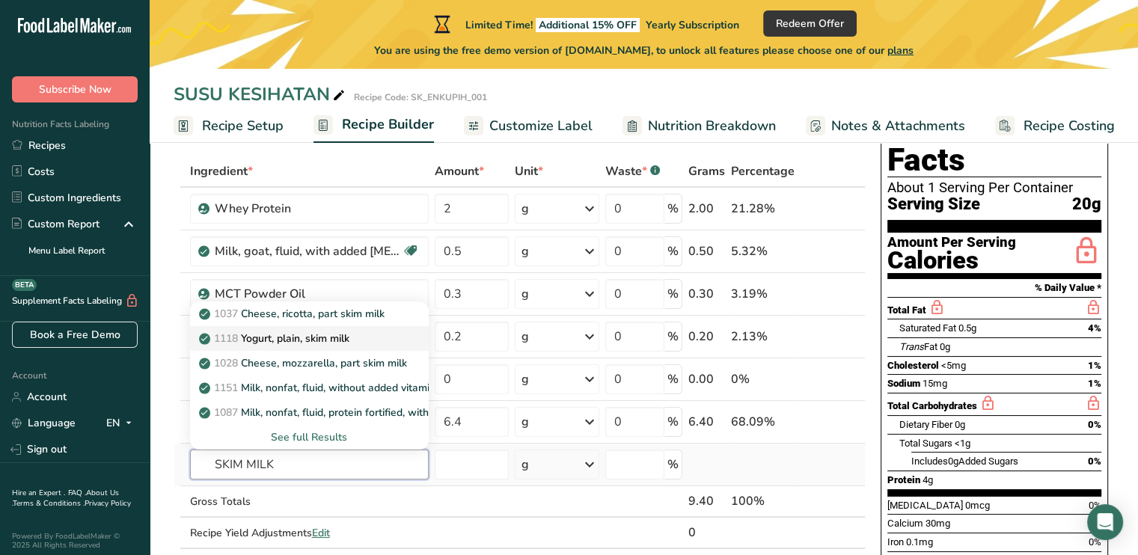
type input "SKIM MILK"
click at [299, 337] on p "1118 Yogurt, plain, skim milk" at bounding box center [275, 339] width 147 height 16
type input "Yogurt, plain, skim milk"
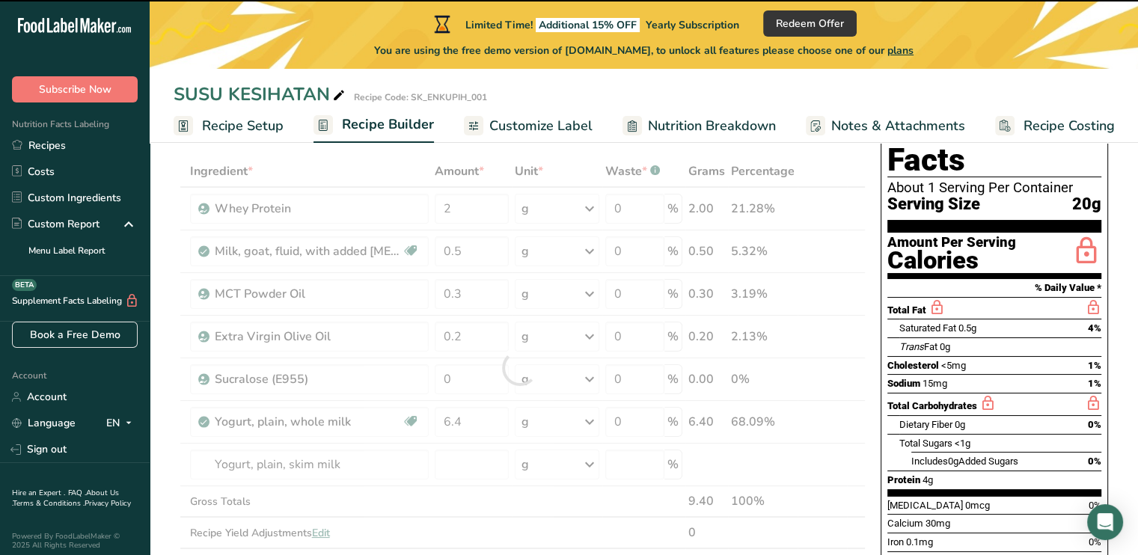
type input "0"
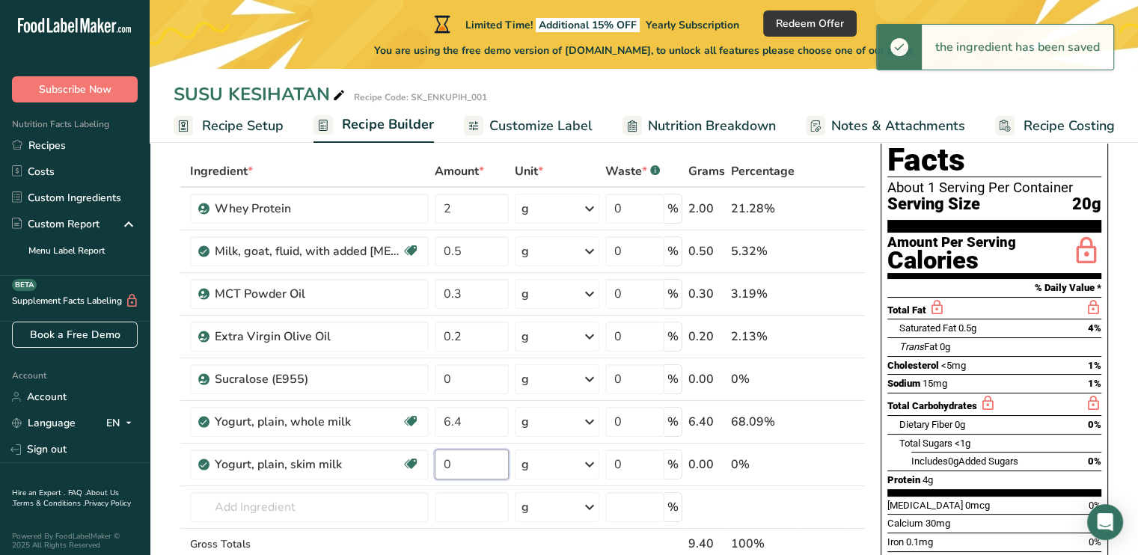
click at [473, 465] on input "0" at bounding box center [472, 465] width 75 height 30
drag, startPoint x: 473, startPoint y: 465, endPoint x: 407, endPoint y: 465, distance: 65.8
click at [407, 465] on tr "Yogurt, plain, skim milk Prebiotic Effect Gluten free Vegetarian Soy free 0 g P…" at bounding box center [519, 465] width 691 height 43
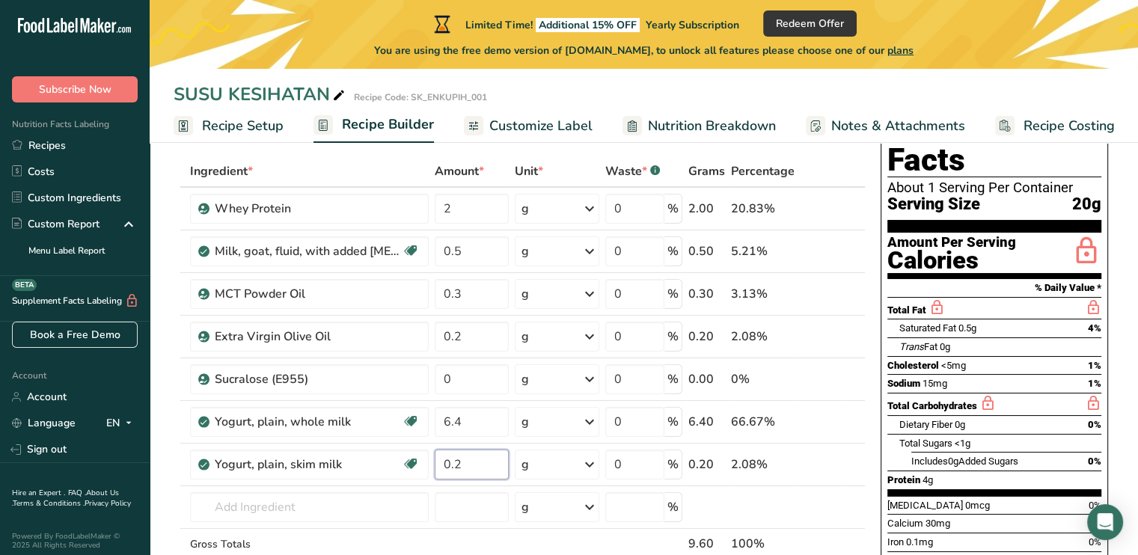
scroll to position [224, 0]
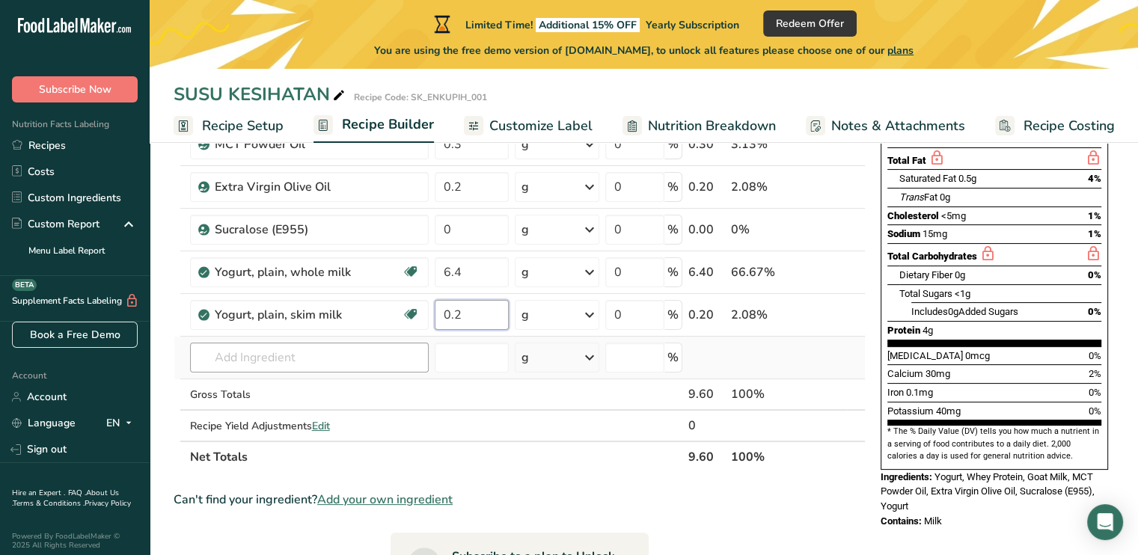
type input "0.2"
click at [330, 361] on div "Ingredient * Amount * Unit * Waste * .a-a{fill:#347362;}.b-a{fill:#fff;} Grams …" at bounding box center [520, 239] width 692 height 467
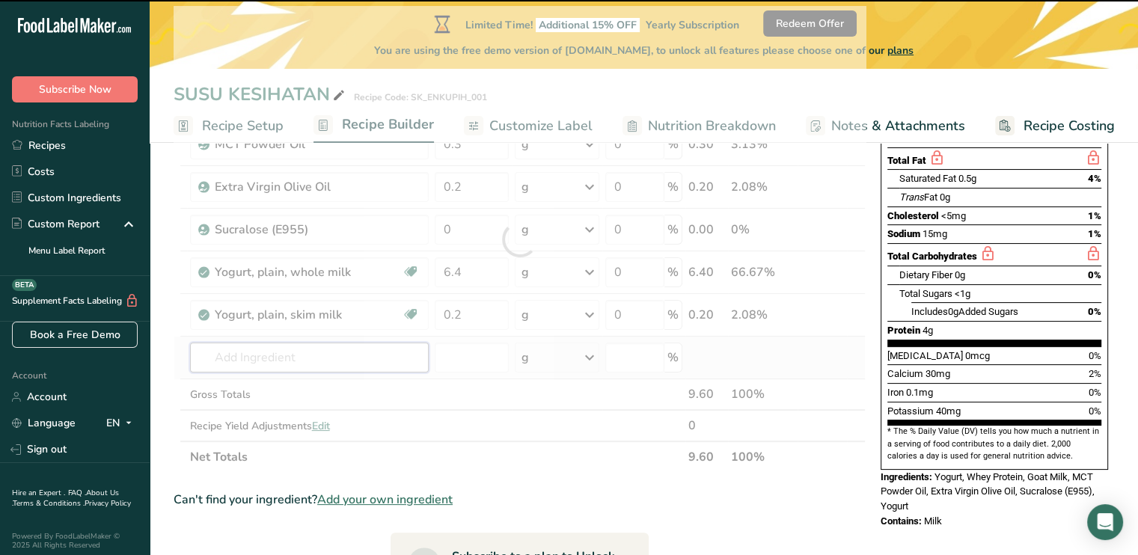
type input "T"
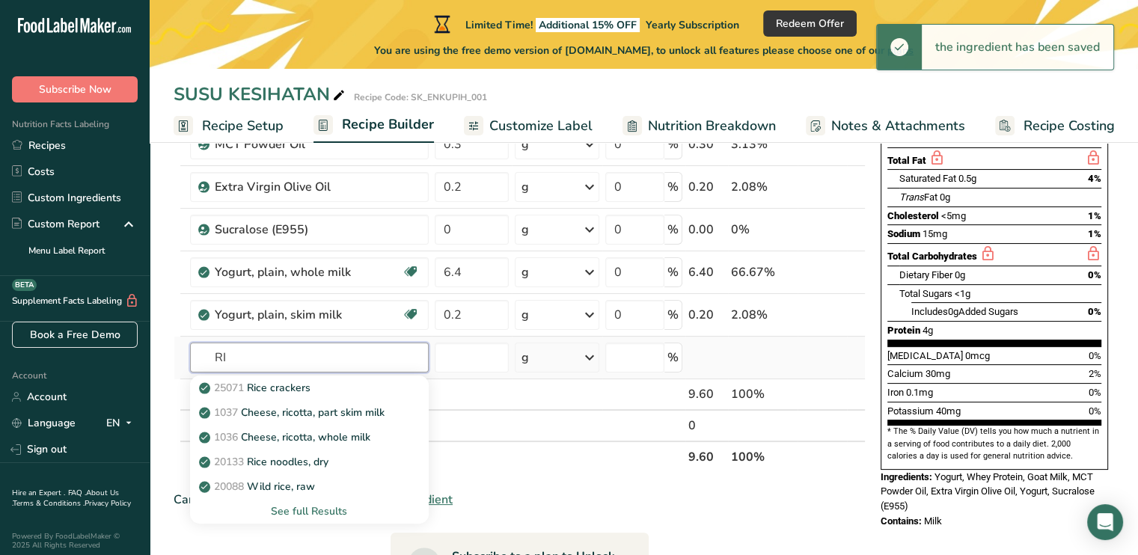
type input "R"
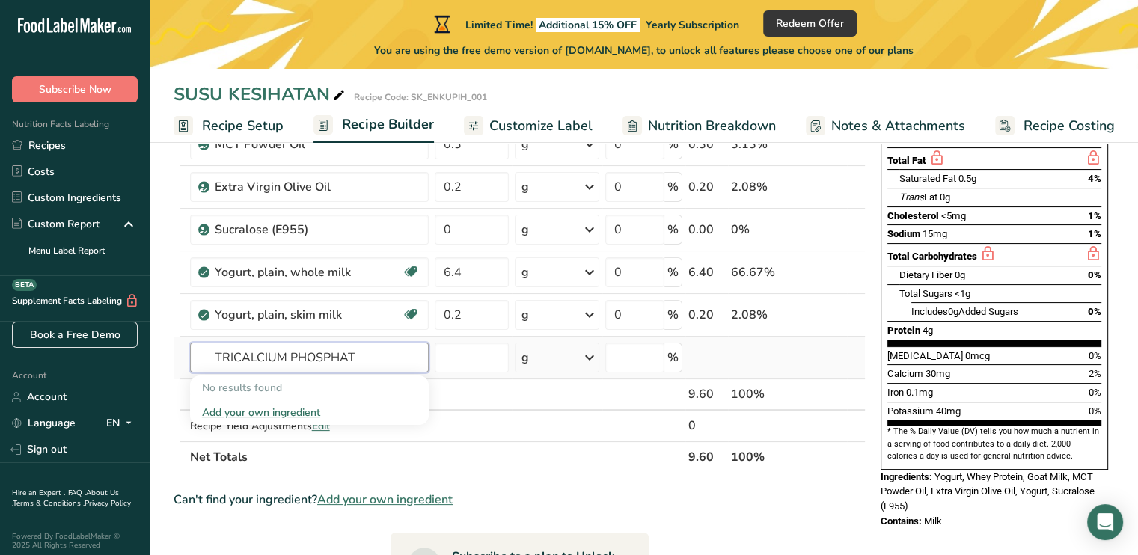
type input "TRICALCIUM PHOSPHATE"
drag, startPoint x: 367, startPoint y: 358, endPoint x: 200, endPoint y: 355, distance: 166.9
click at [200, 355] on input "TRICALCIUM PHOSPHATE" at bounding box center [309, 358] width 239 height 30
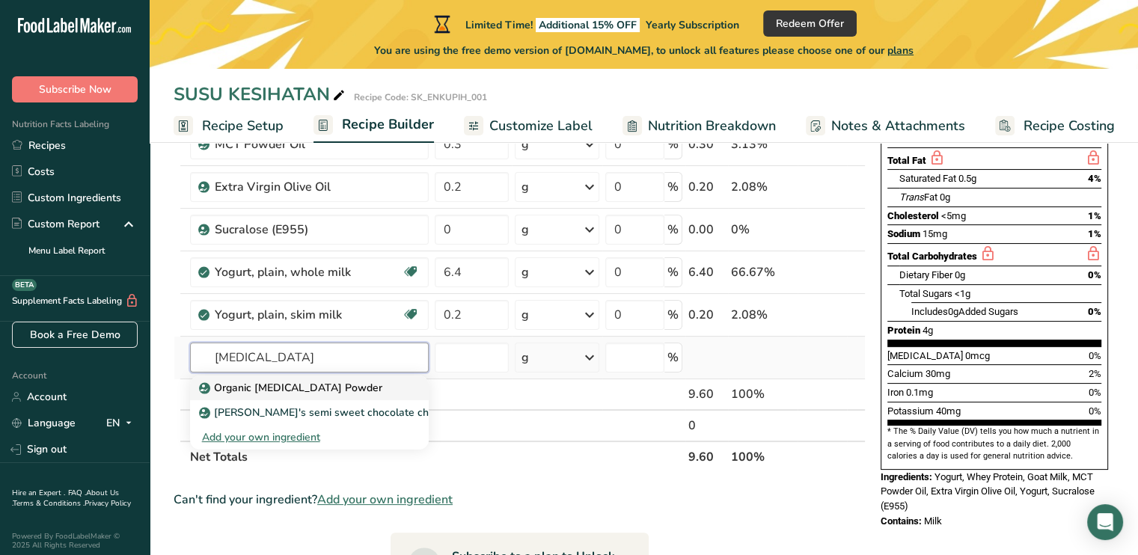
type input "INULIN"
click at [251, 391] on p "Organic Inulin Powder" at bounding box center [292, 388] width 180 height 16
type input "Organic Inulin Powder"
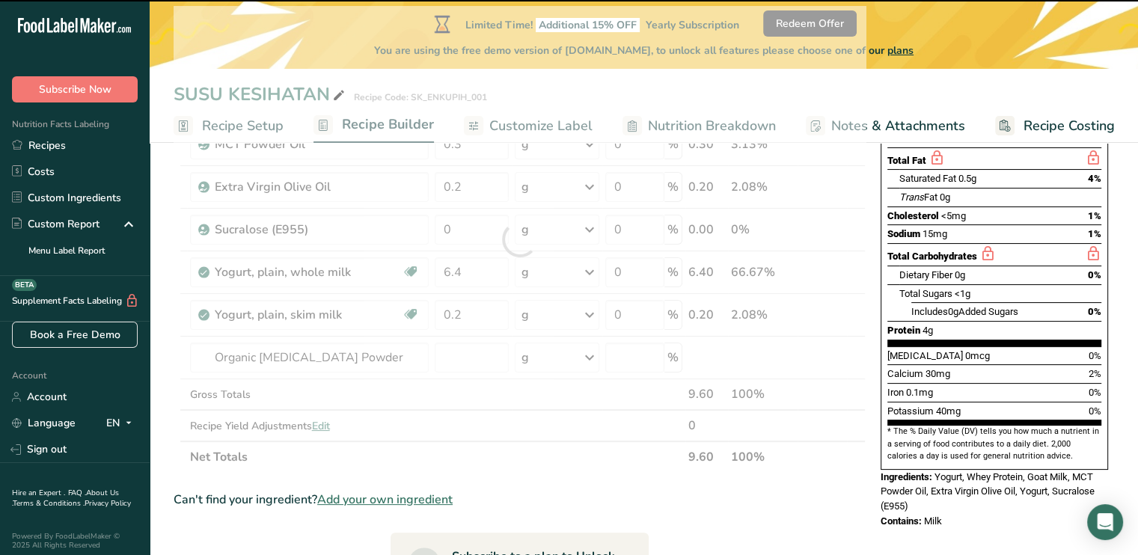
type input "0"
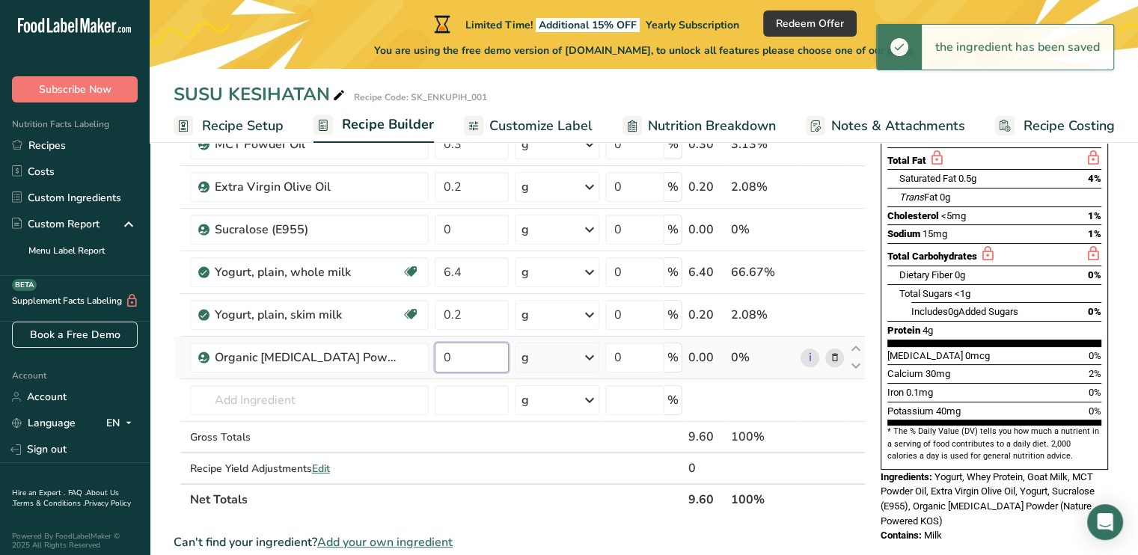
click at [475, 359] on input "0" at bounding box center [472, 358] width 75 height 30
drag, startPoint x: 475, startPoint y: 359, endPoint x: 391, endPoint y: 358, distance: 83.8
click at [391, 358] on tr "Organic Inulin Powder 0 g Weight Units g kg mg See more Volume Units l Volume u…" at bounding box center [519, 358] width 691 height 43
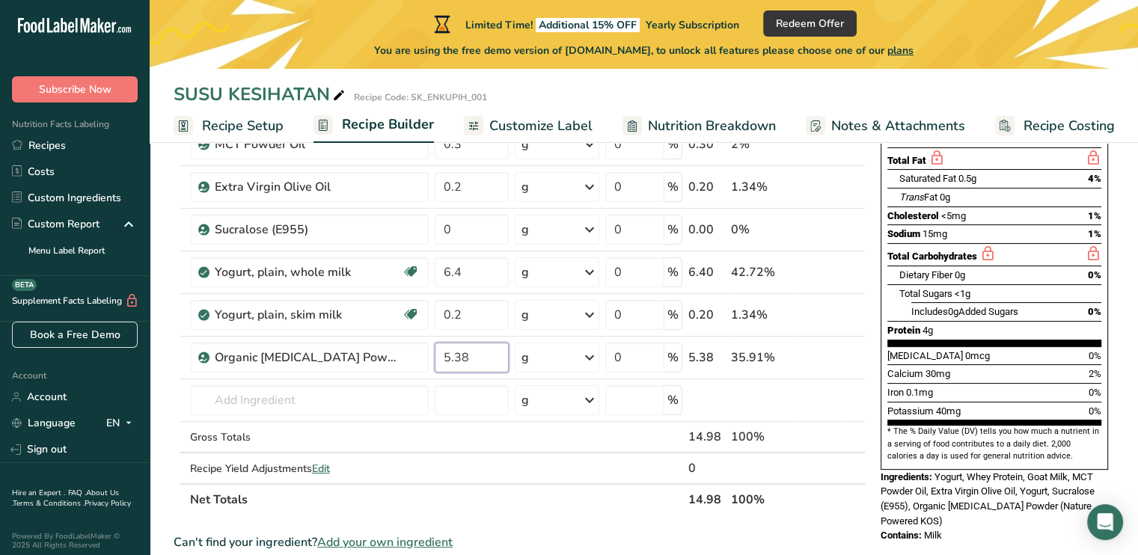
type input "5.38"
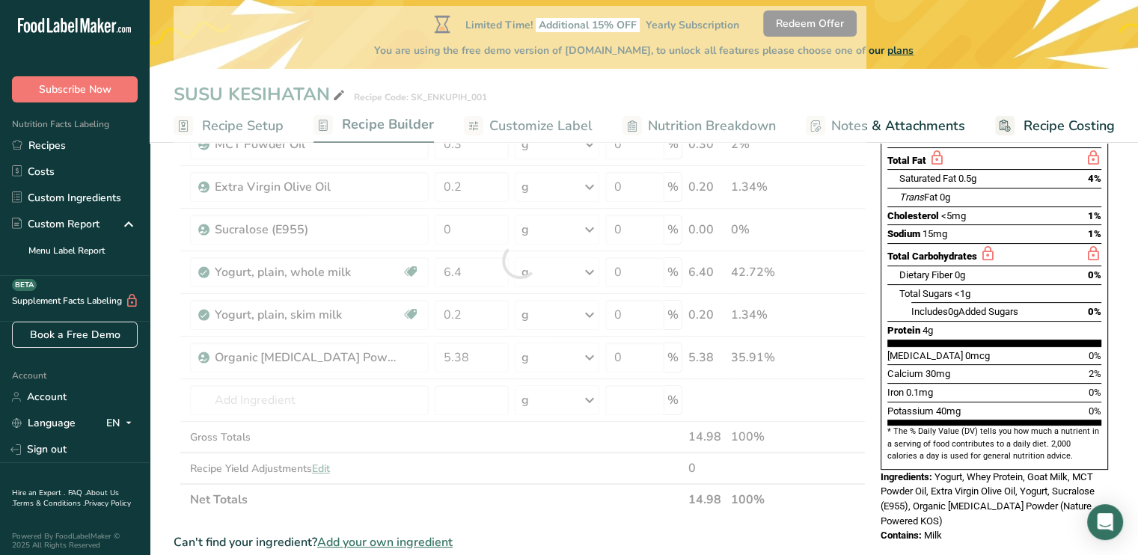
click at [596, 498] on div "Ingredient * Amount * Unit * Waste * .a-a{fill:#347362;}.b-a{fill:#fff;} Grams …" at bounding box center [520, 261] width 692 height 510
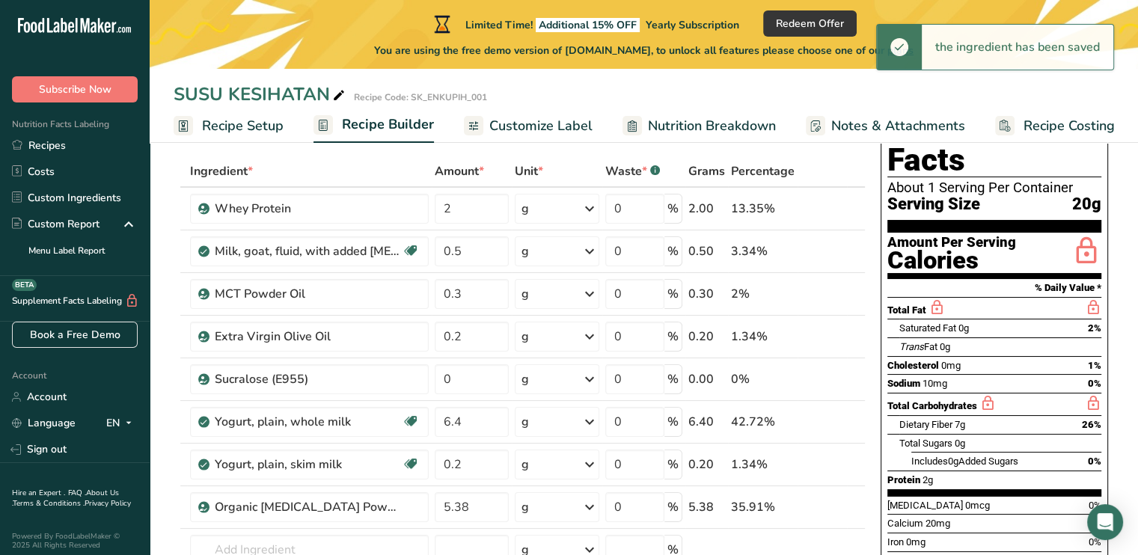
scroll to position [0, 0]
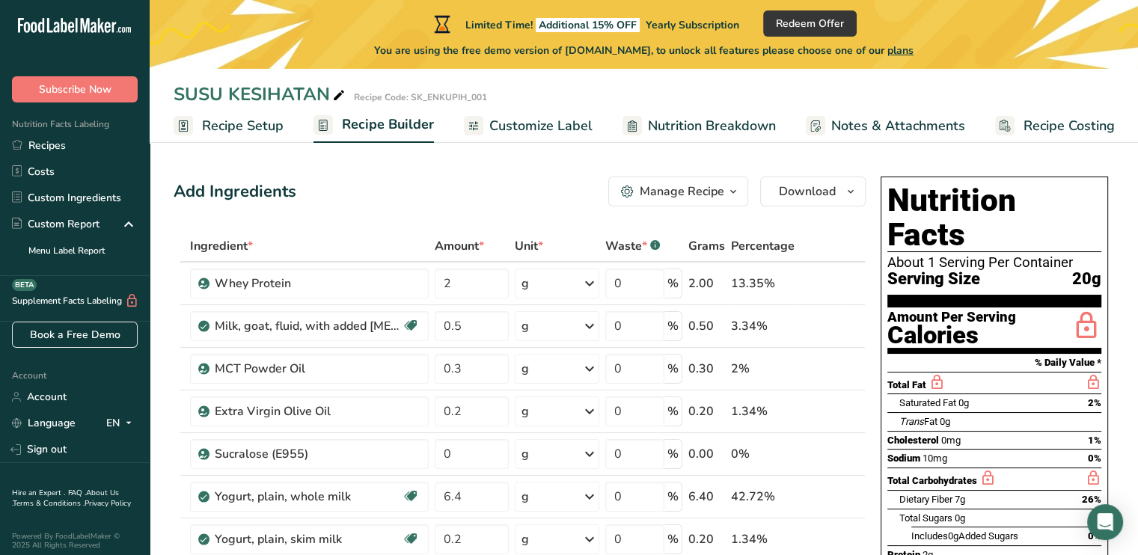
click at [655, 128] on span "Nutrition Breakdown" at bounding box center [712, 126] width 128 height 20
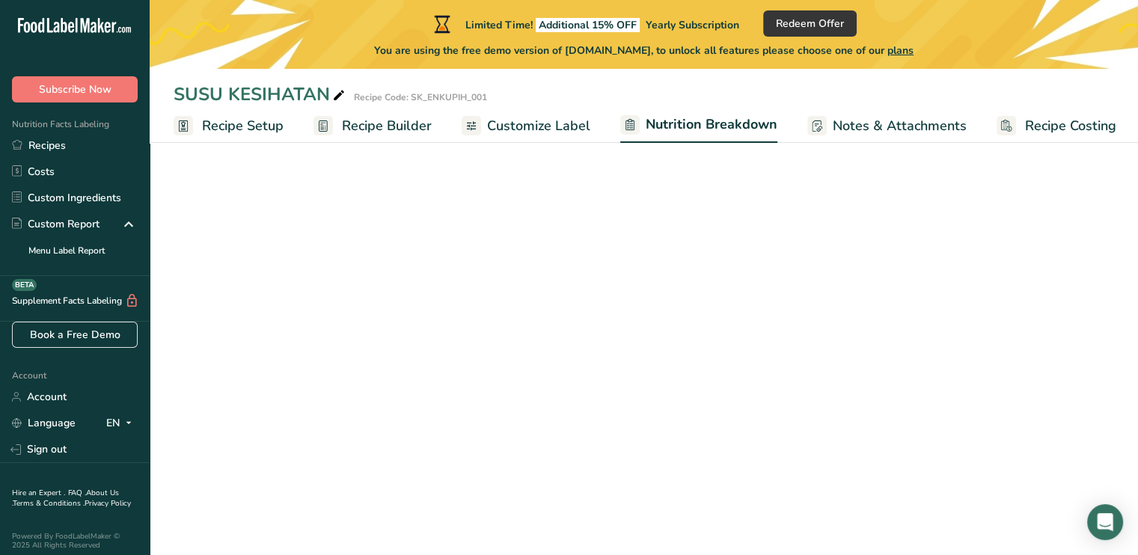
scroll to position [0, 1]
select select "Calories"
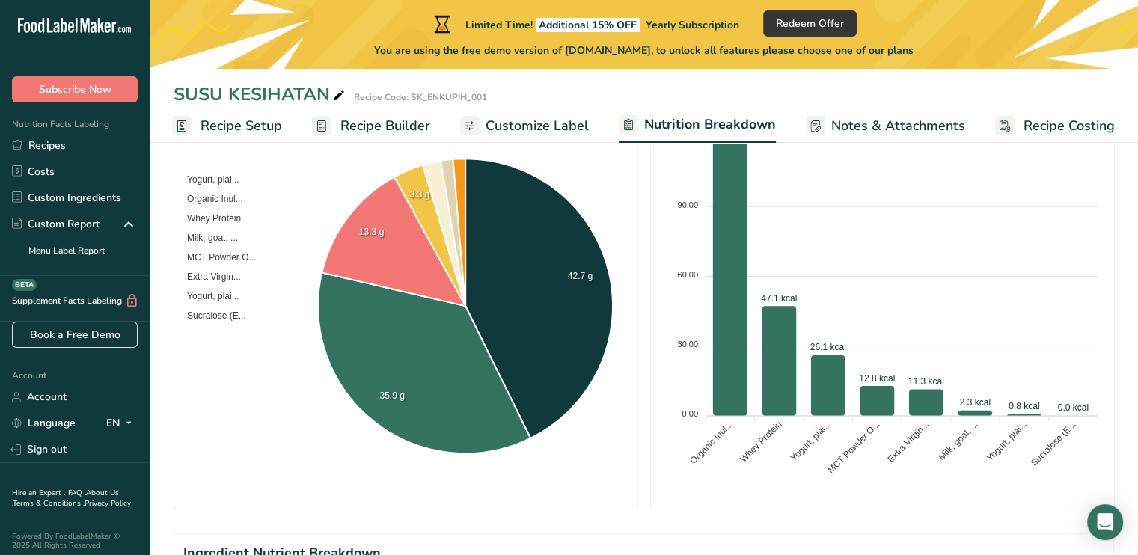
scroll to position [0, 0]
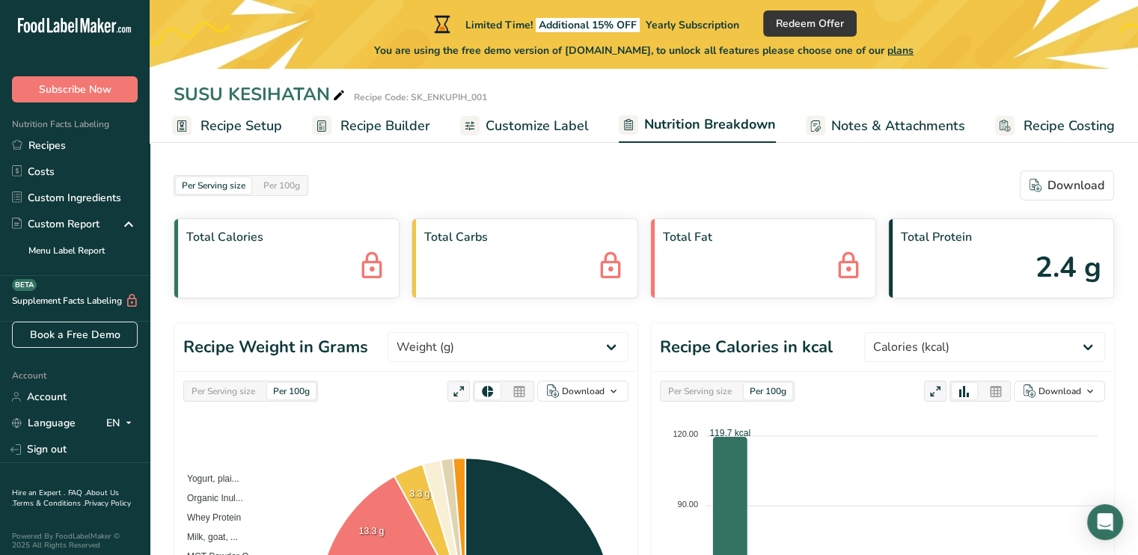
click at [509, 131] on span "Customize Label" at bounding box center [537, 126] width 103 height 20
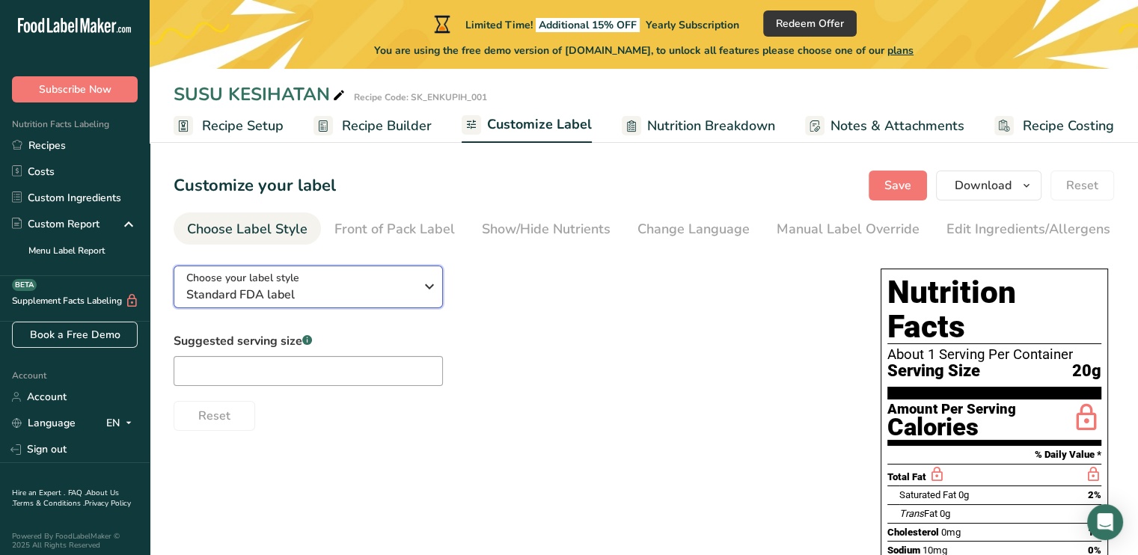
click at [433, 298] on icon "button" at bounding box center [430, 286] width 18 height 27
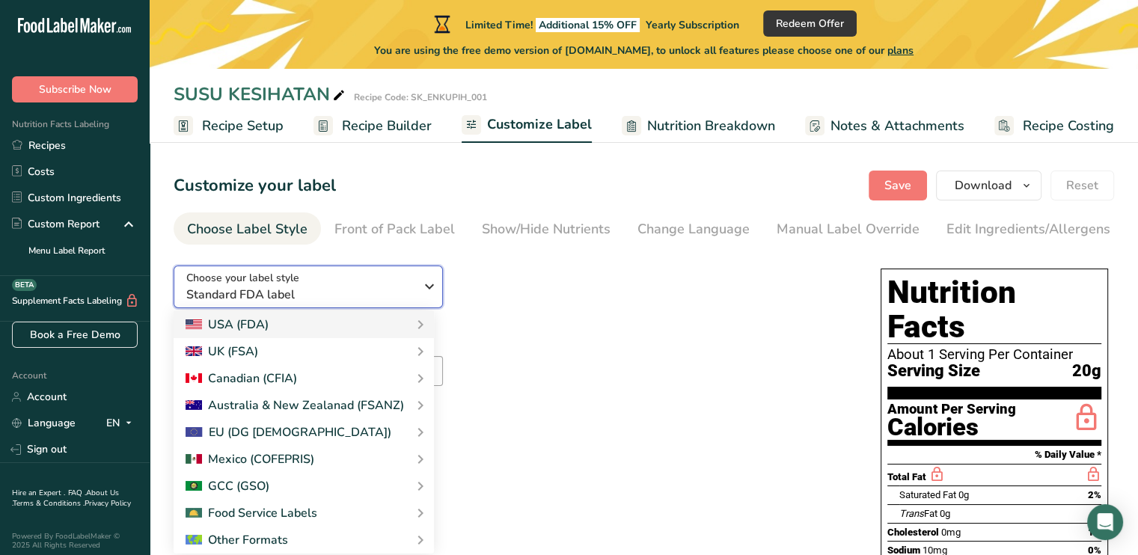
scroll to position [224, 0]
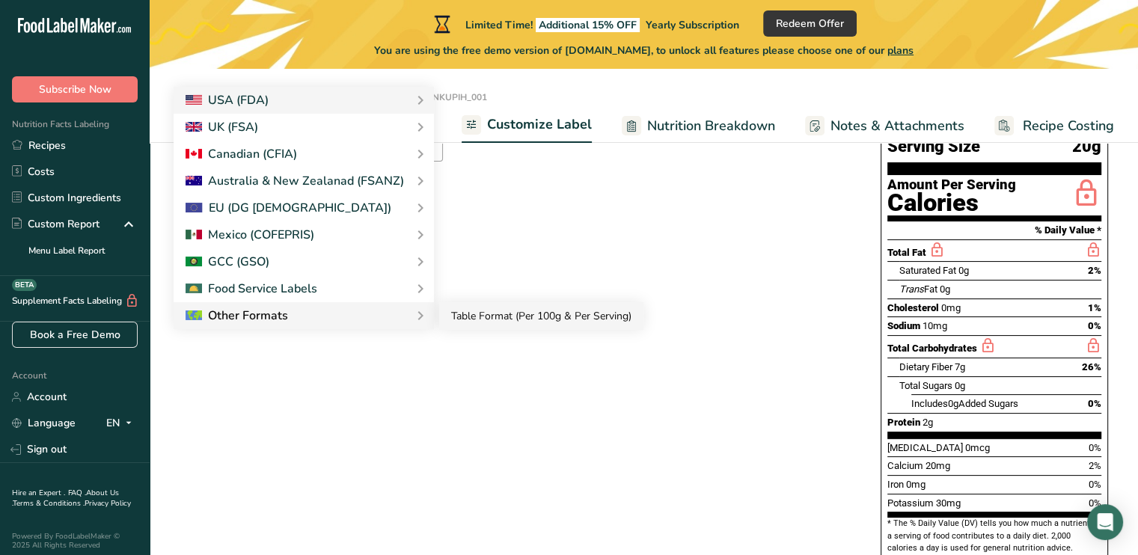
click at [470, 316] on link "Table Format (Per 100g & Per Serving)" at bounding box center [541, 316] width 204 height 28
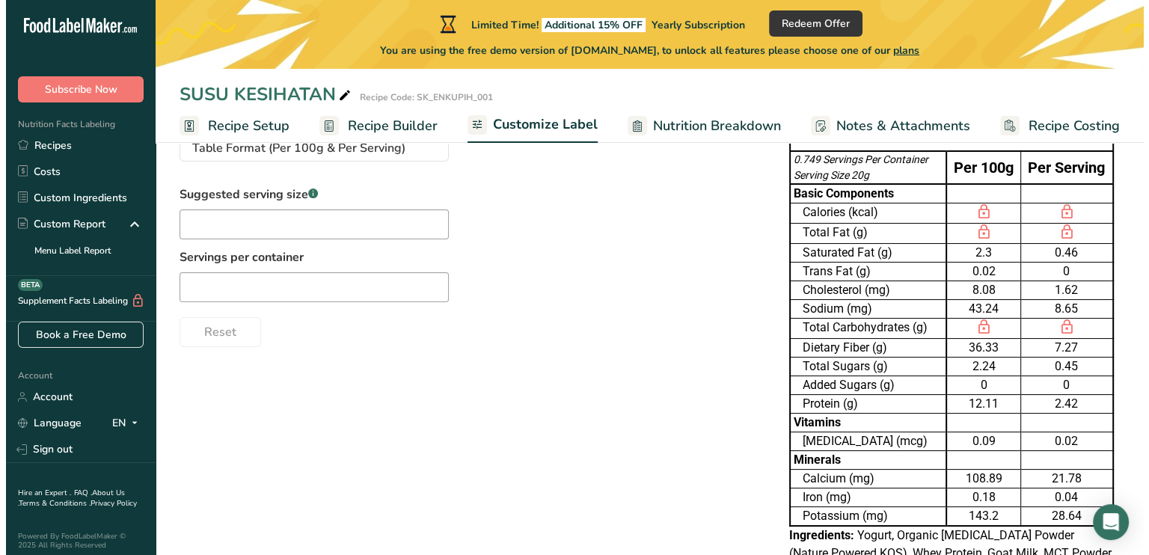
scroll to position [0, 0]
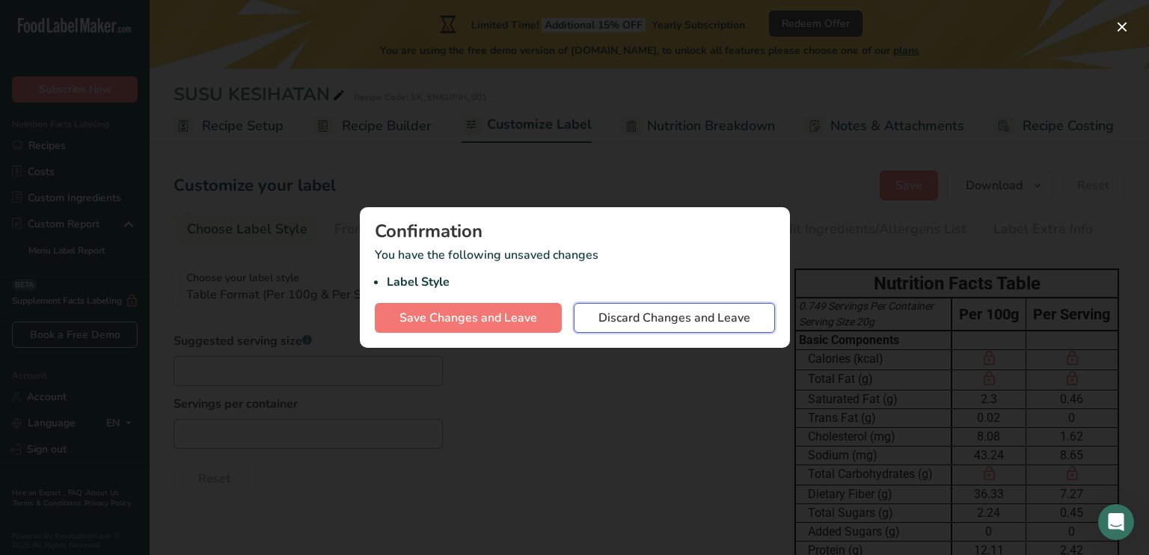
click at [626, 314] on span "Discard Changes and Leave" at bounding box center [675, 318] width 152 height 18
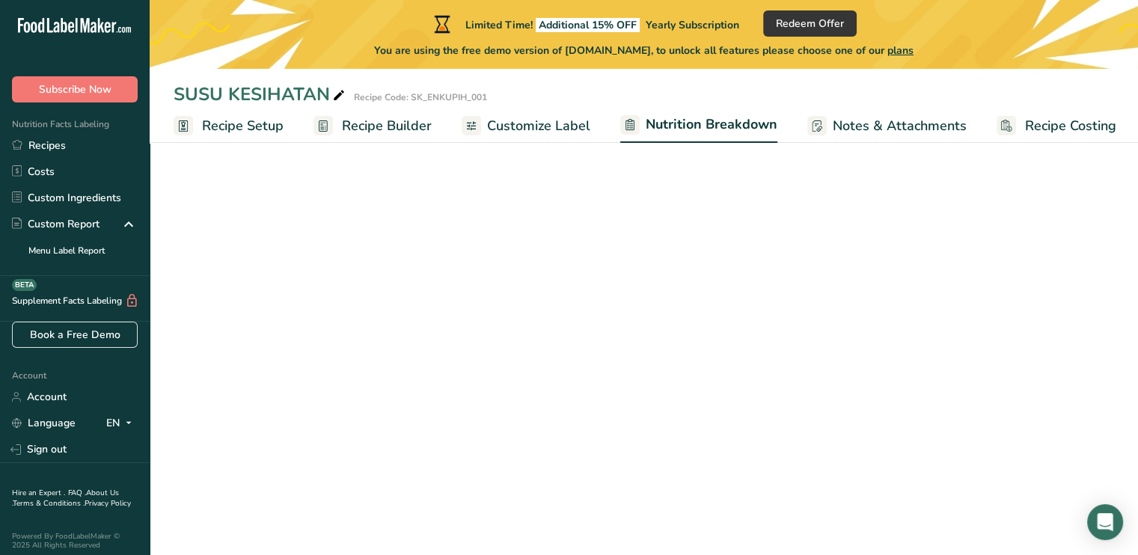
select select "Calories"
